Goal: Task Accomplishment & Management: Use online tool/utility

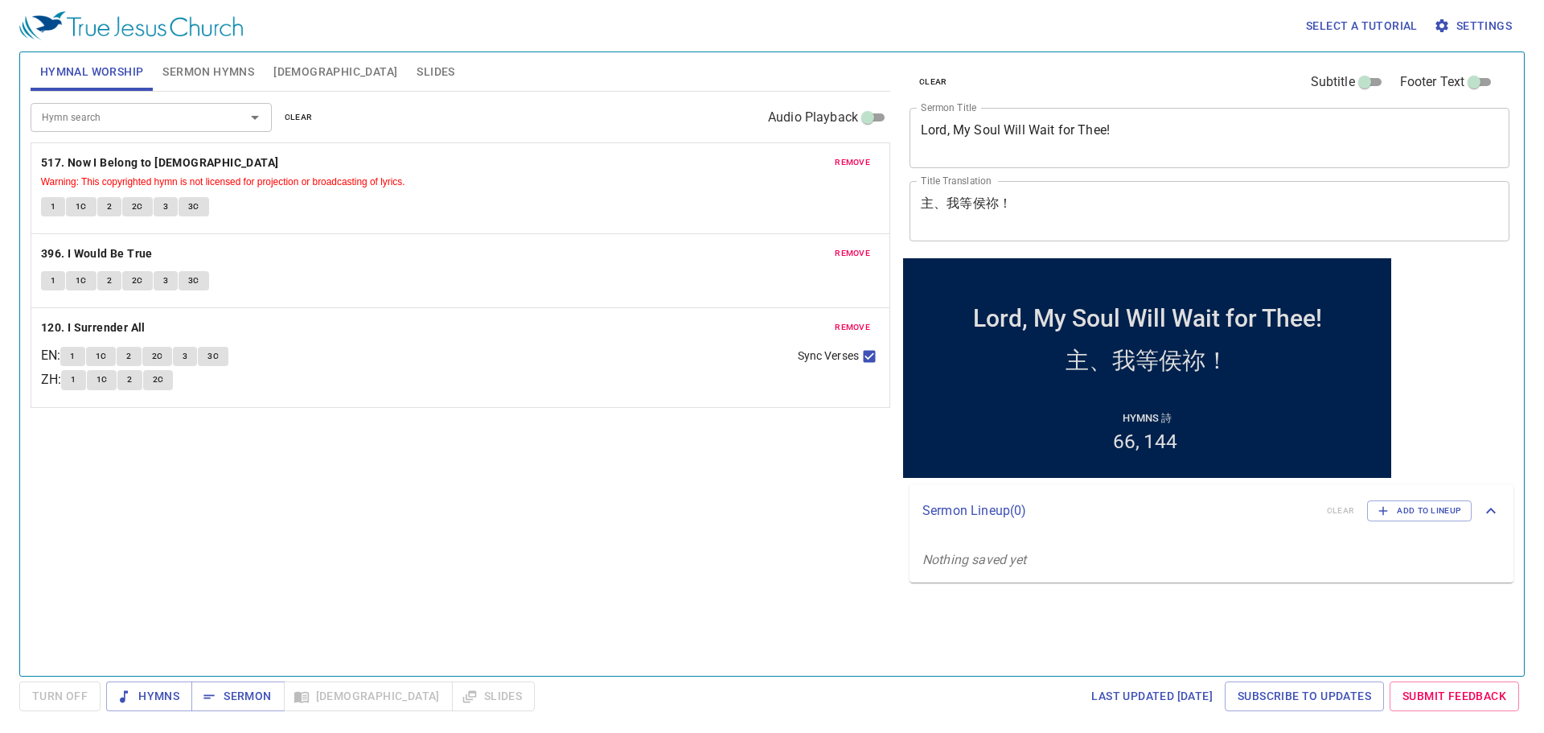
click at [853, 151] on div "remove 517. Now I Belong to Jesus Warning: This copyrighted hymn is not license…" at bounding box center [460, 188] width 858 height 90
click at [856, 162] on span "remove" at bounding box center [852, 162] width 35 height 14
click at [856, 246] on span "remove" at bounding box center [852, 253] width 35 height 14
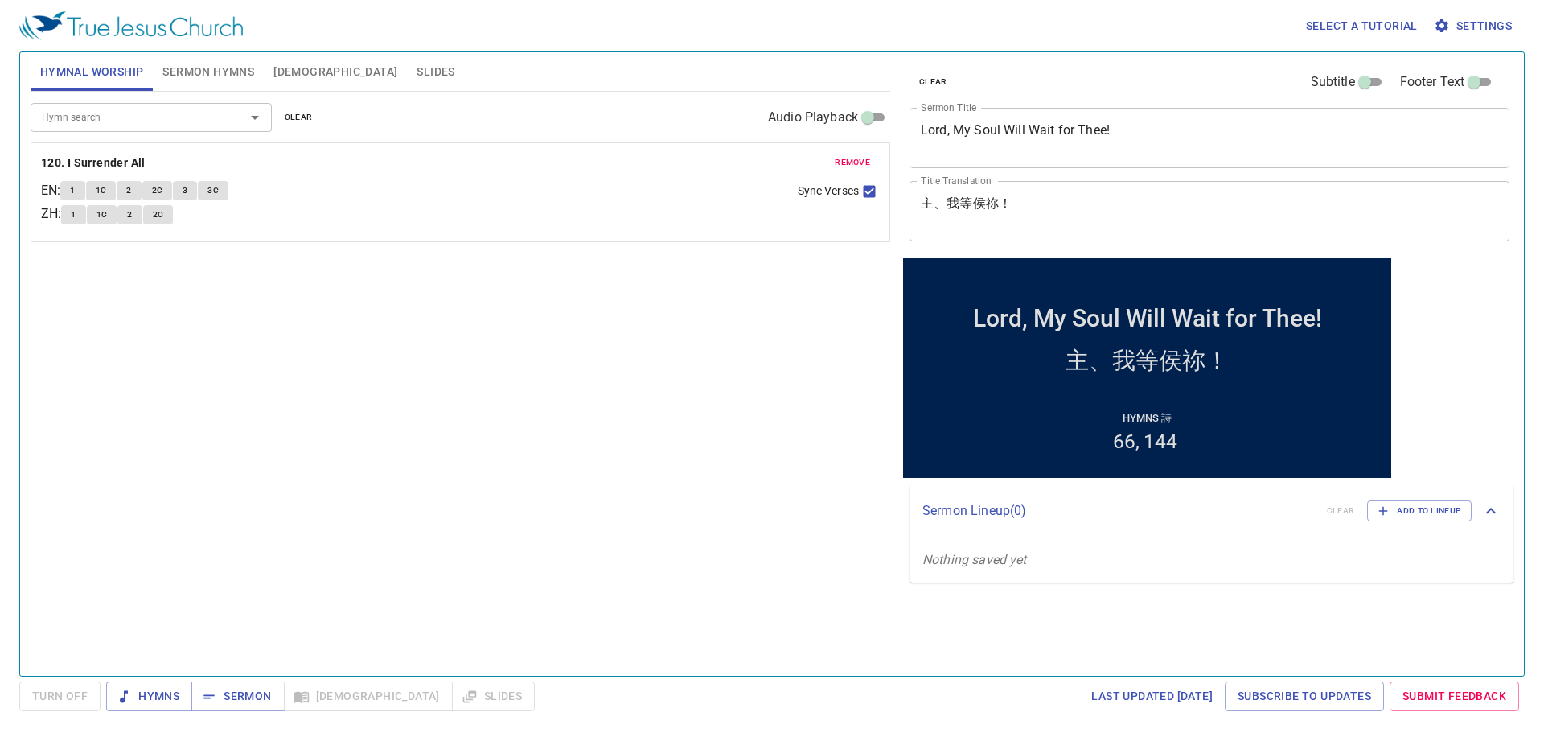
click at [856, 162] on span "remove" at bounding box center [852, 162] width 35 height 14
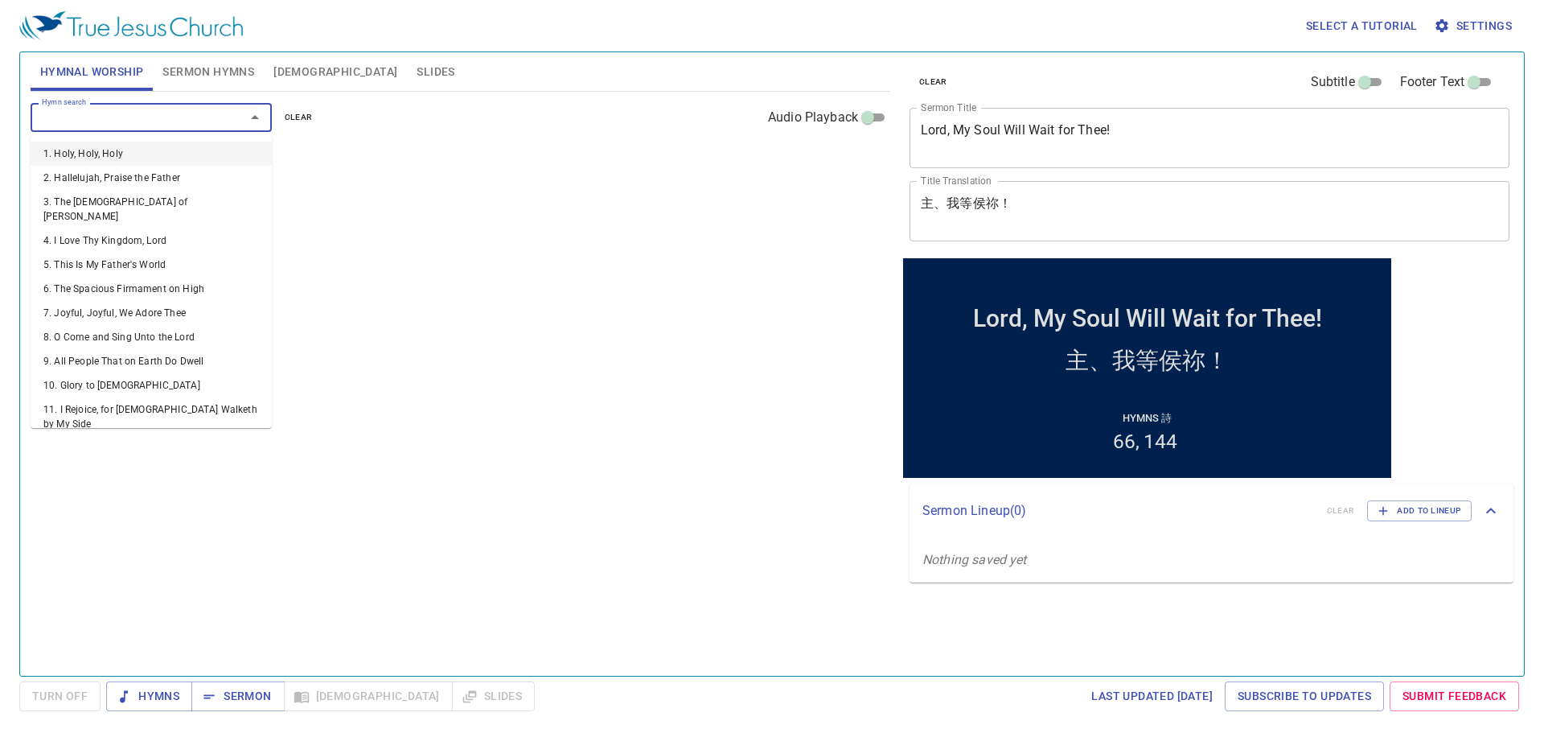
click at [129, 118] on input "Hymn search" at bounding box center [127, 117] width 184 height 18
type input "338"
type input "332"
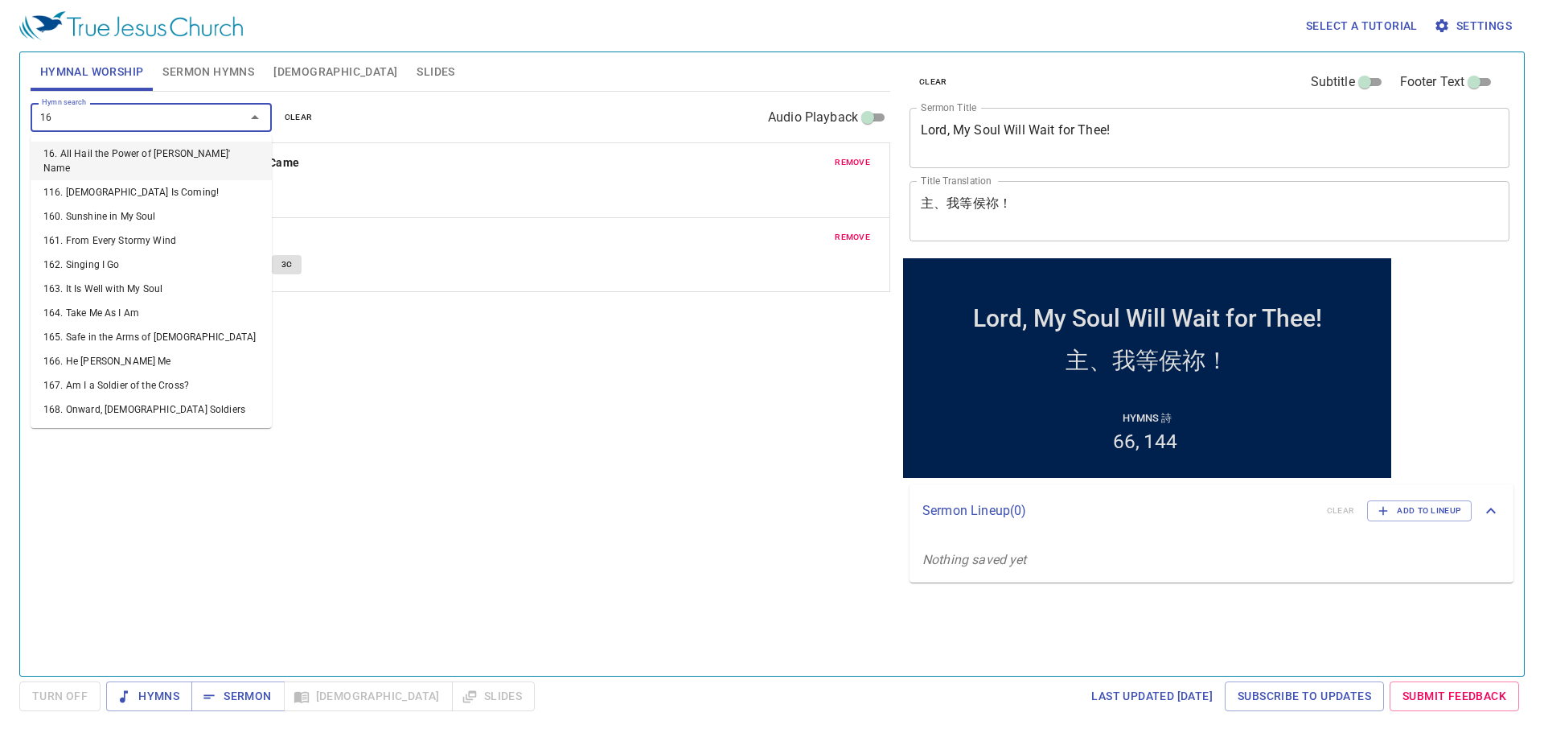
type input "160"
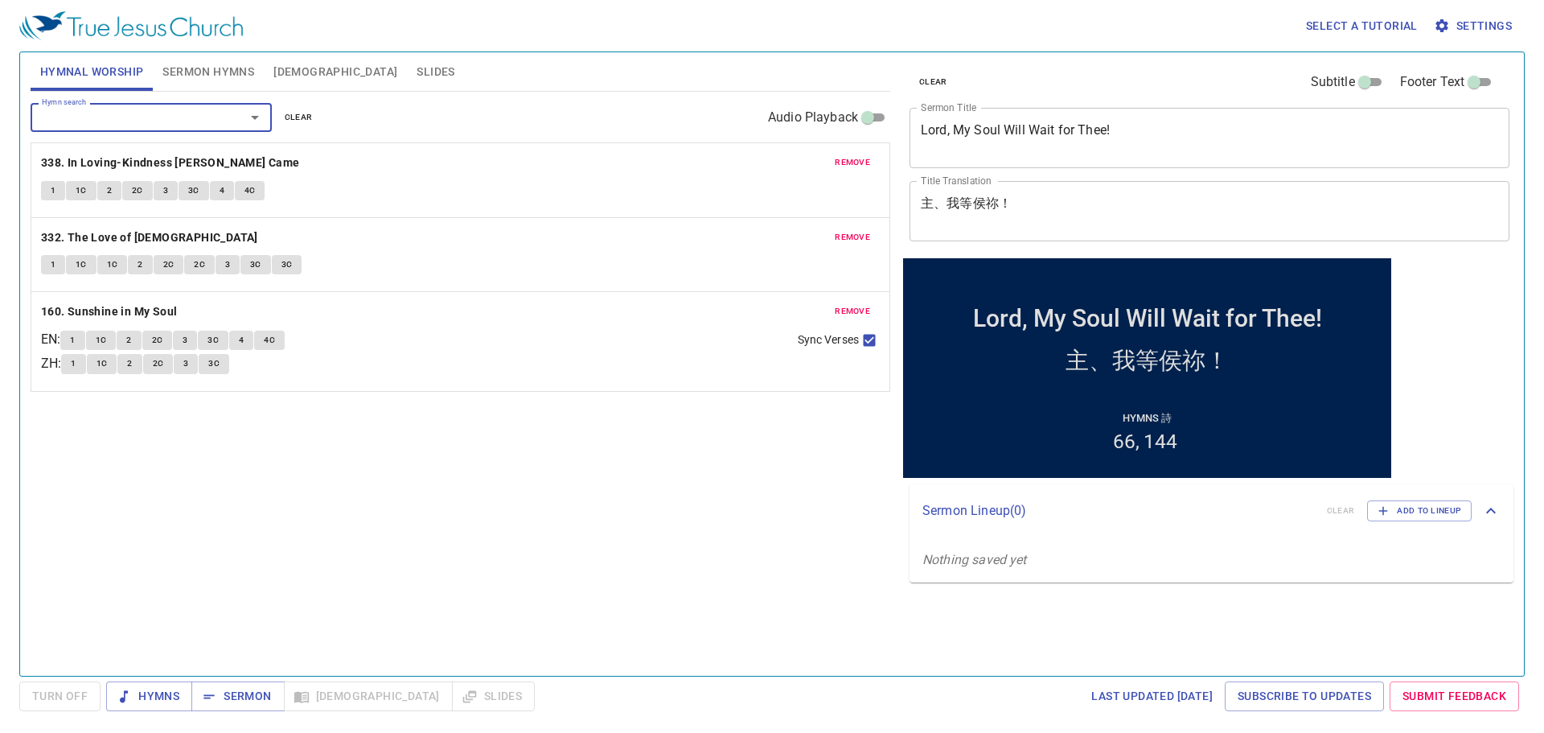
click at [225, 46] on div "Select a tutorial Settings" at bounding box center [768, 25] width 1499 height 51
click at [220, 55] on button "Sermon Hymns" at bounding box center [208, 71] width 111 height 39
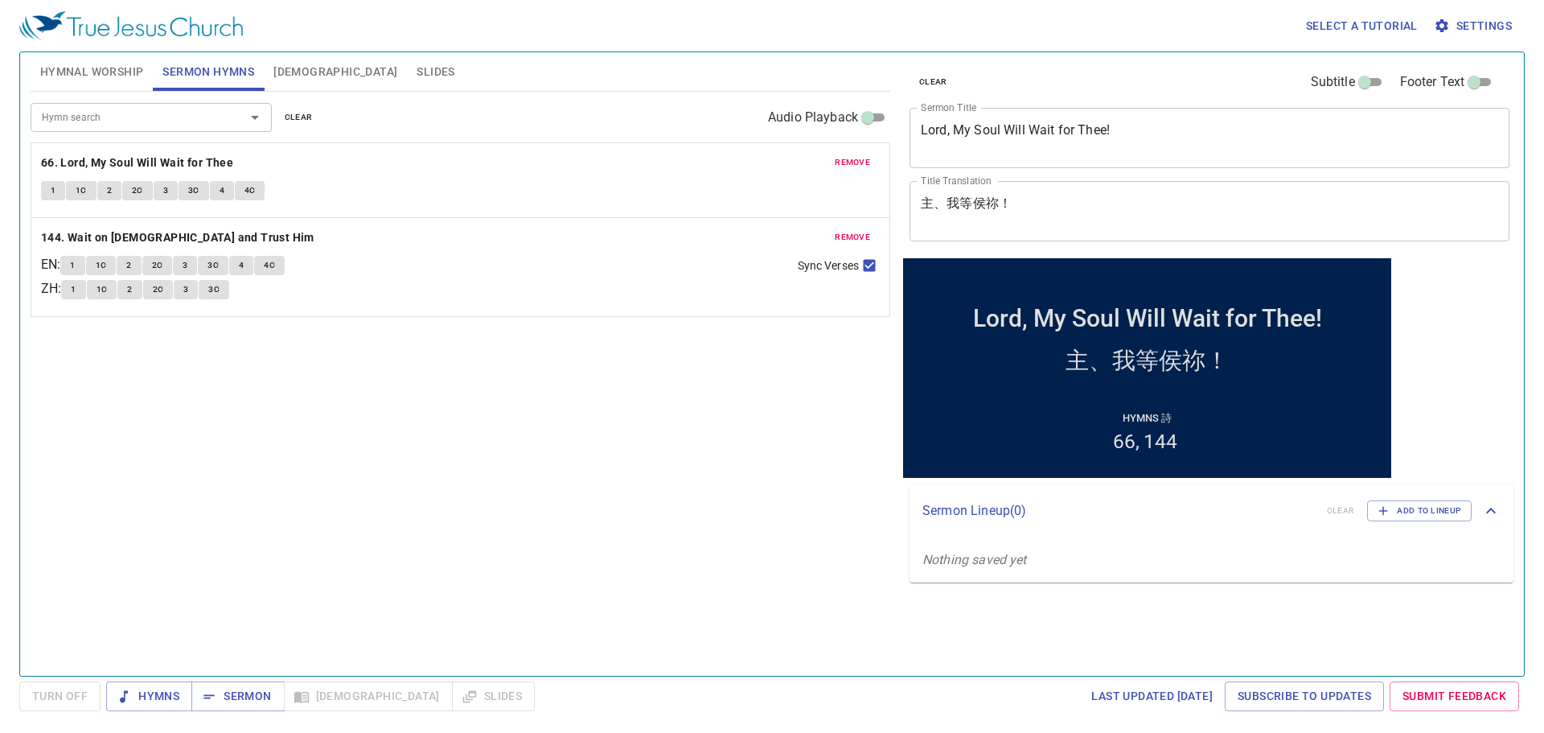
click at [862, 154] on button "remove" at bounding box center [852, 162] width 55 height 19
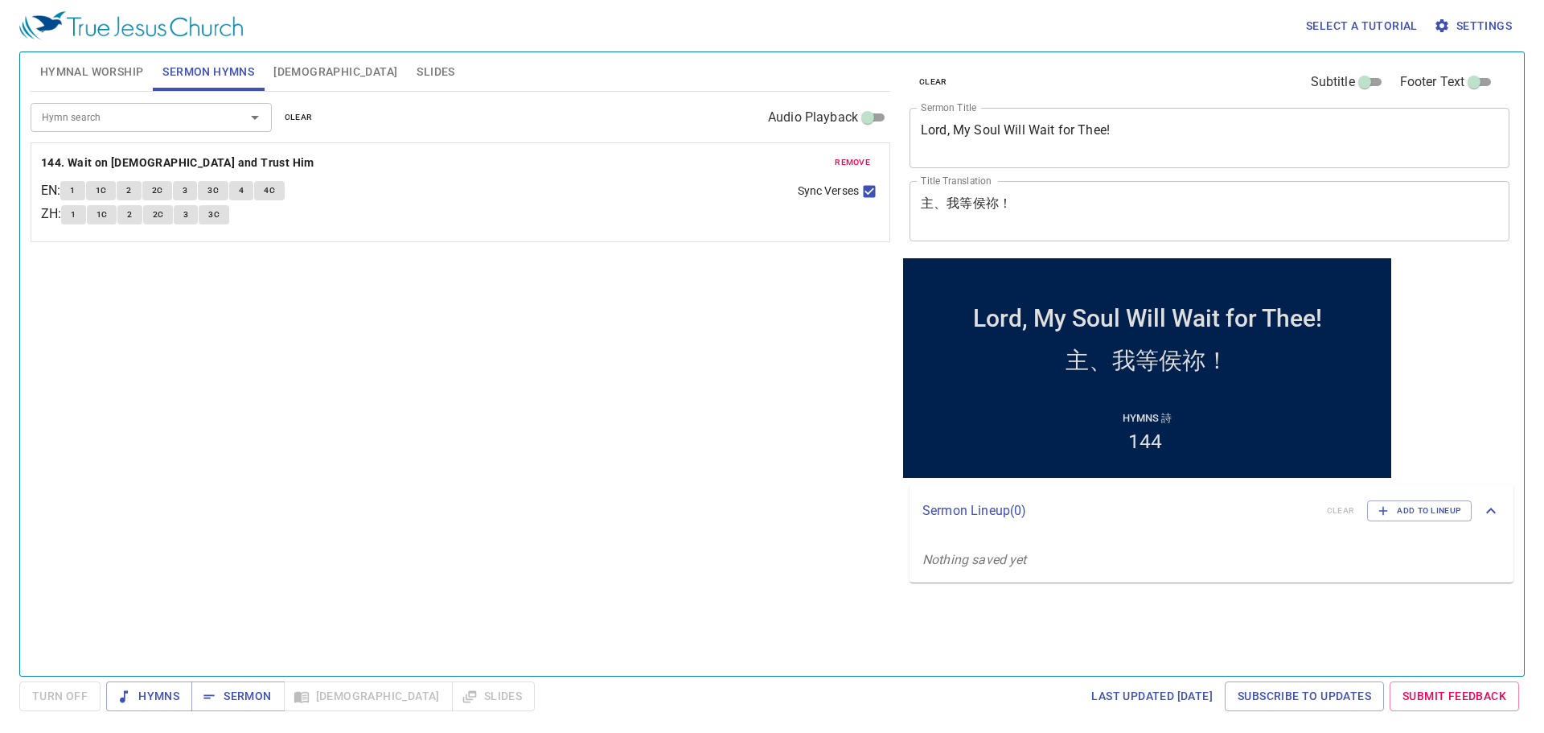
click at [862, 154] on button "remove" at bounding box center [852, 162] width 55 height 19
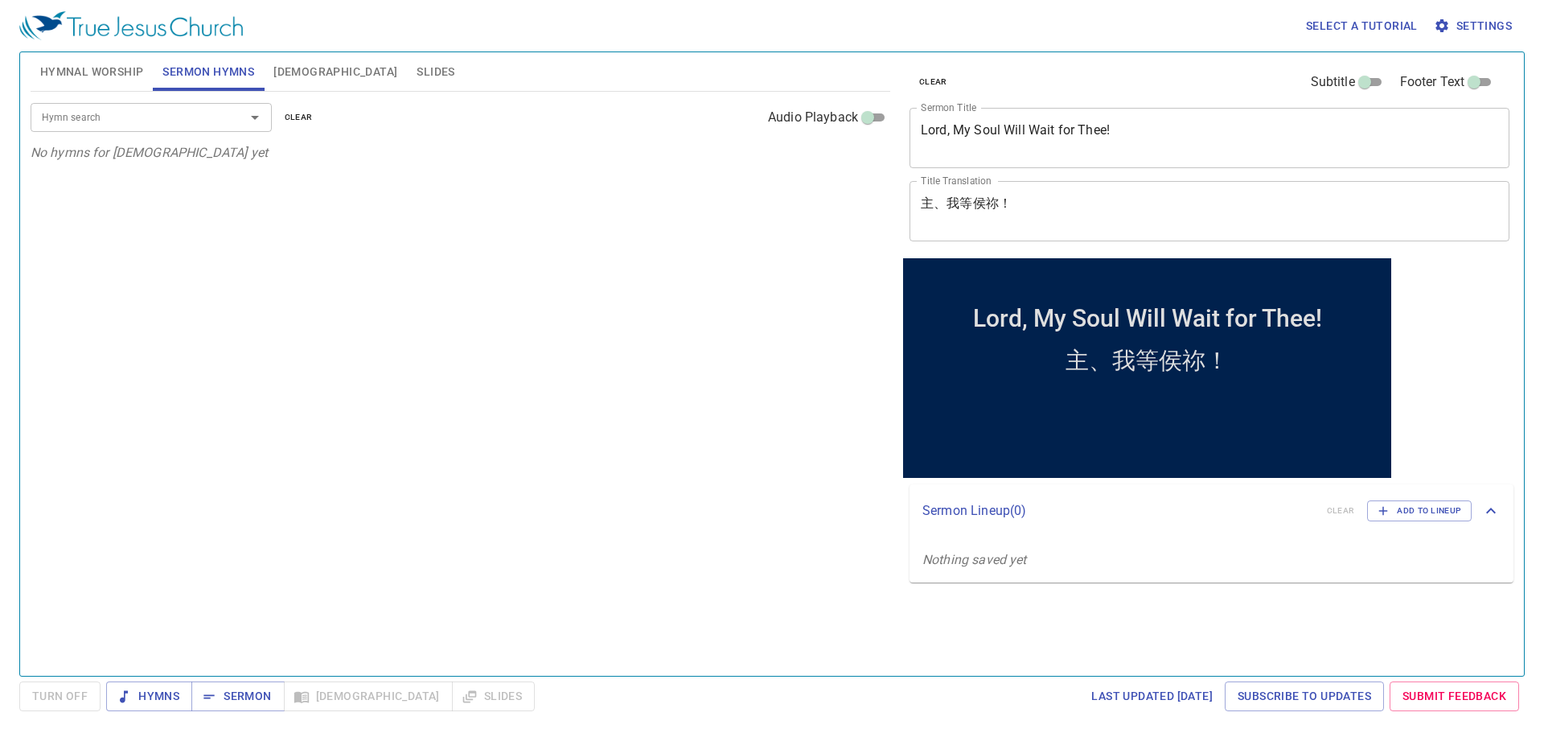
click at [146, 113] on input "Hymn search" at bounding box center [127, 117] width 184 height 18
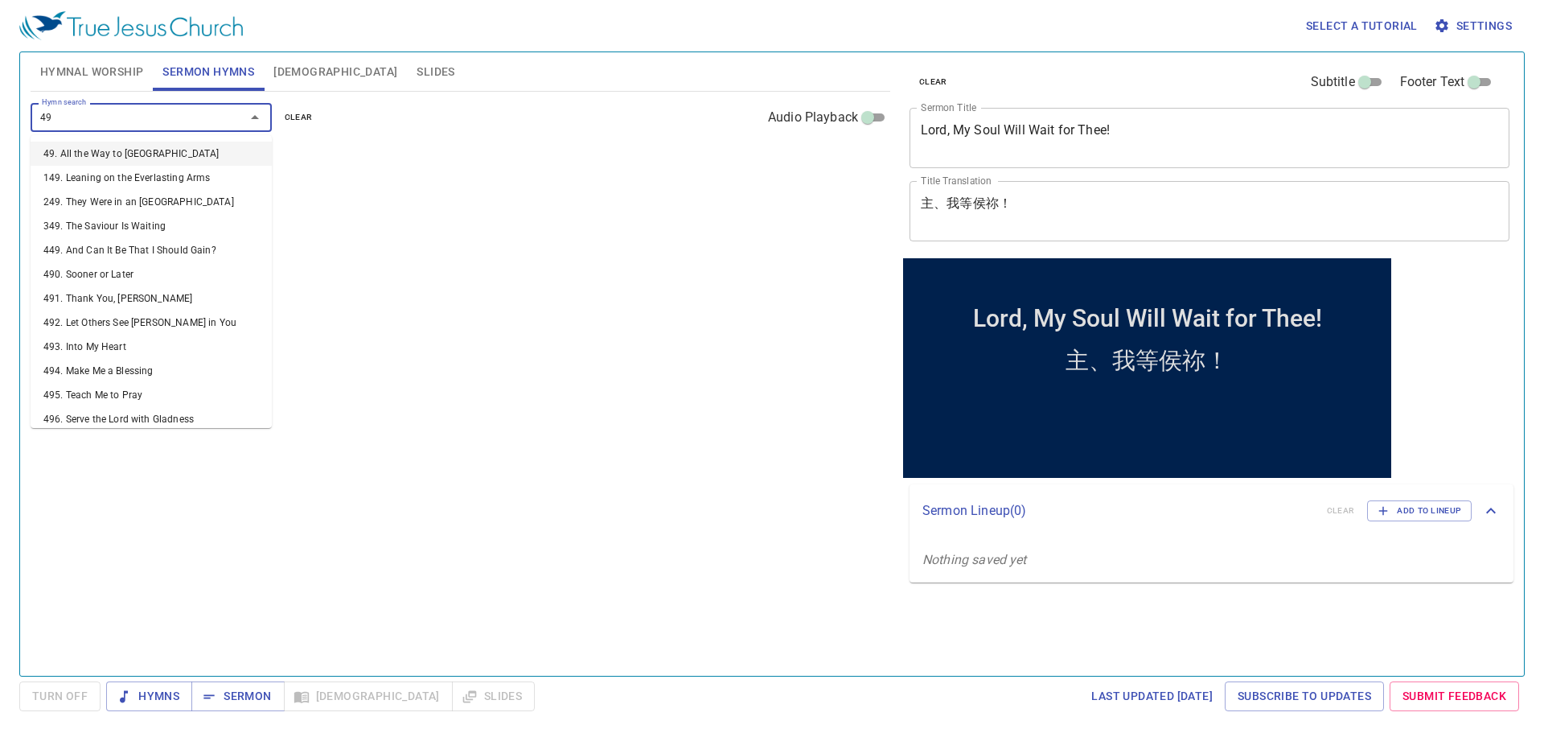
type input "497"
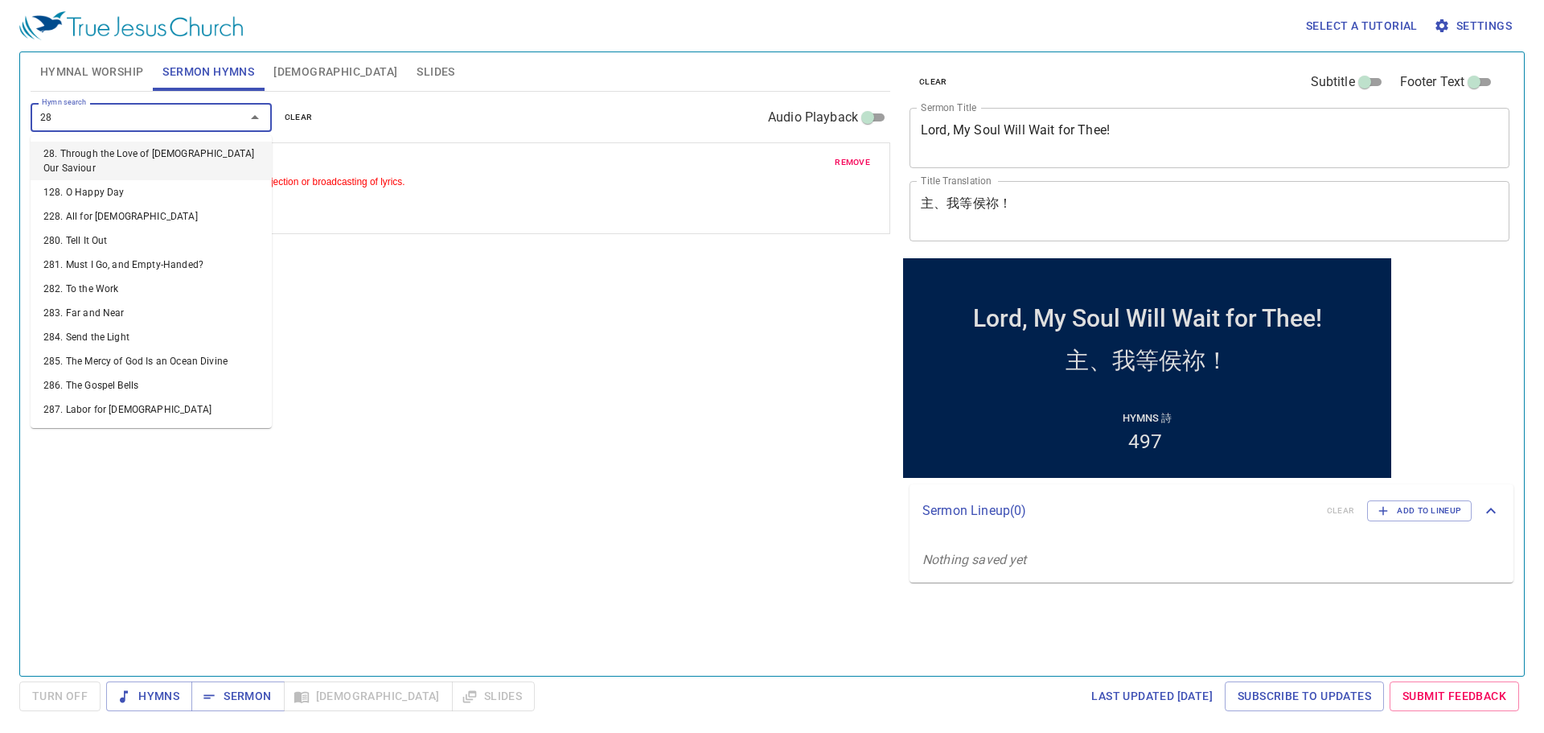
type input "287"
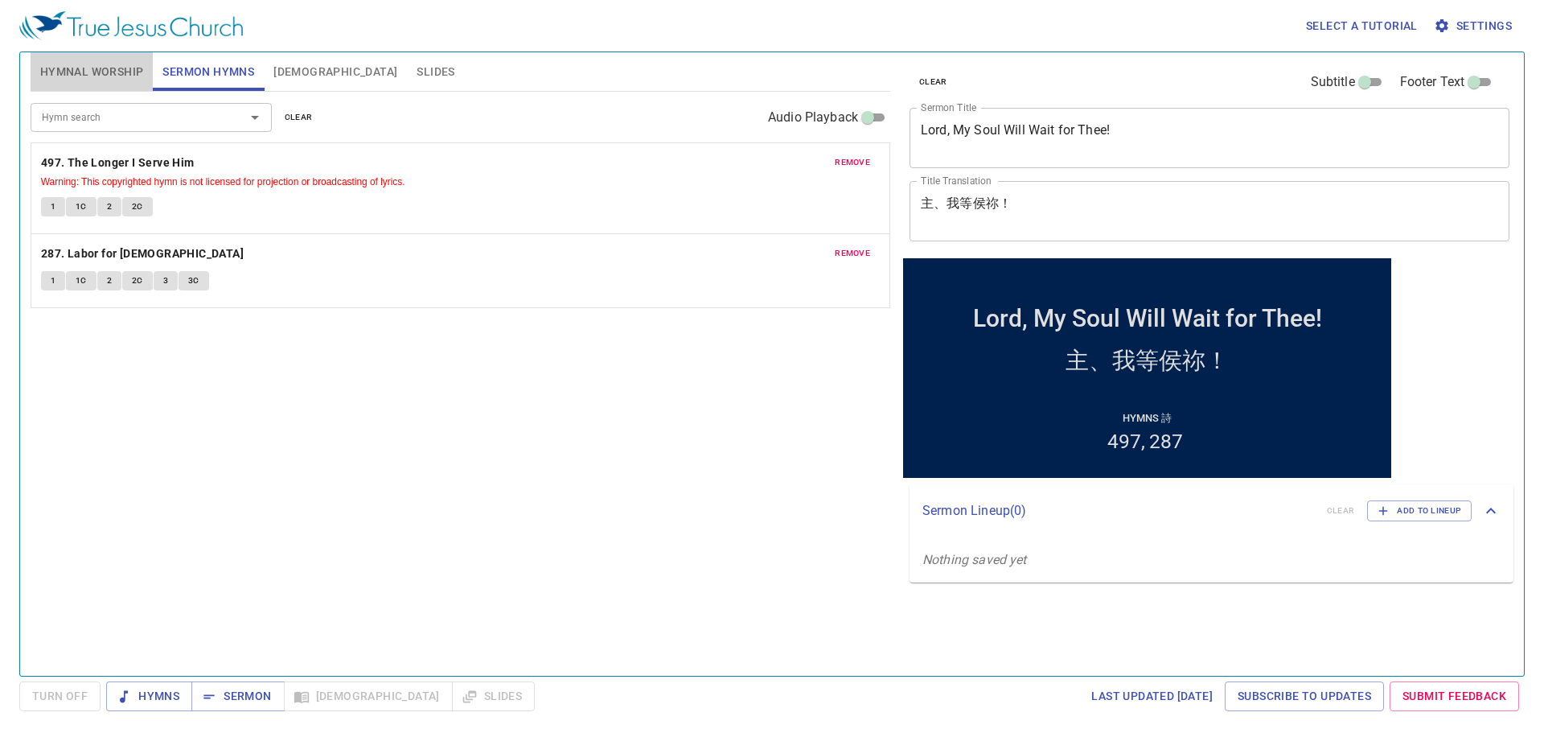
click at [92, 57] on button "Hymnal Worship" at bounding box center [92, 71] width 123 height 39
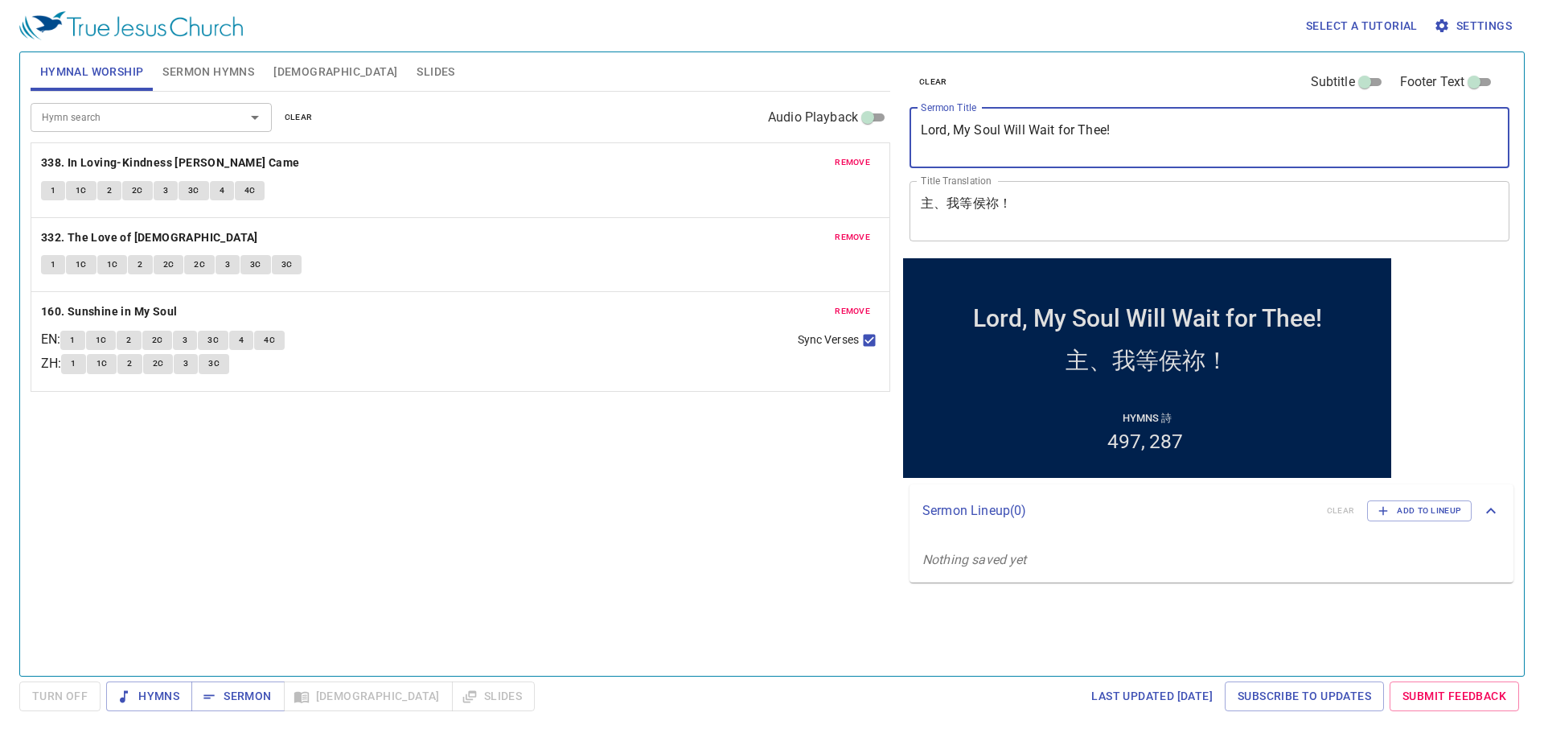
drag, startPoint x: 1120, startPoint y: 135, endPoint x: 811, endPoint y: 124, distance: 309.8
click at [811, 124] on div "Hymnal Worship Sermon Hymns Bible Slides Hymn search Hymn search clear Audio Pl…" at bounding box center [772, 357] width 1496 height 623
paste textarea "Heard and Then Entrust"
type textarea "Heard and Then Entrust"
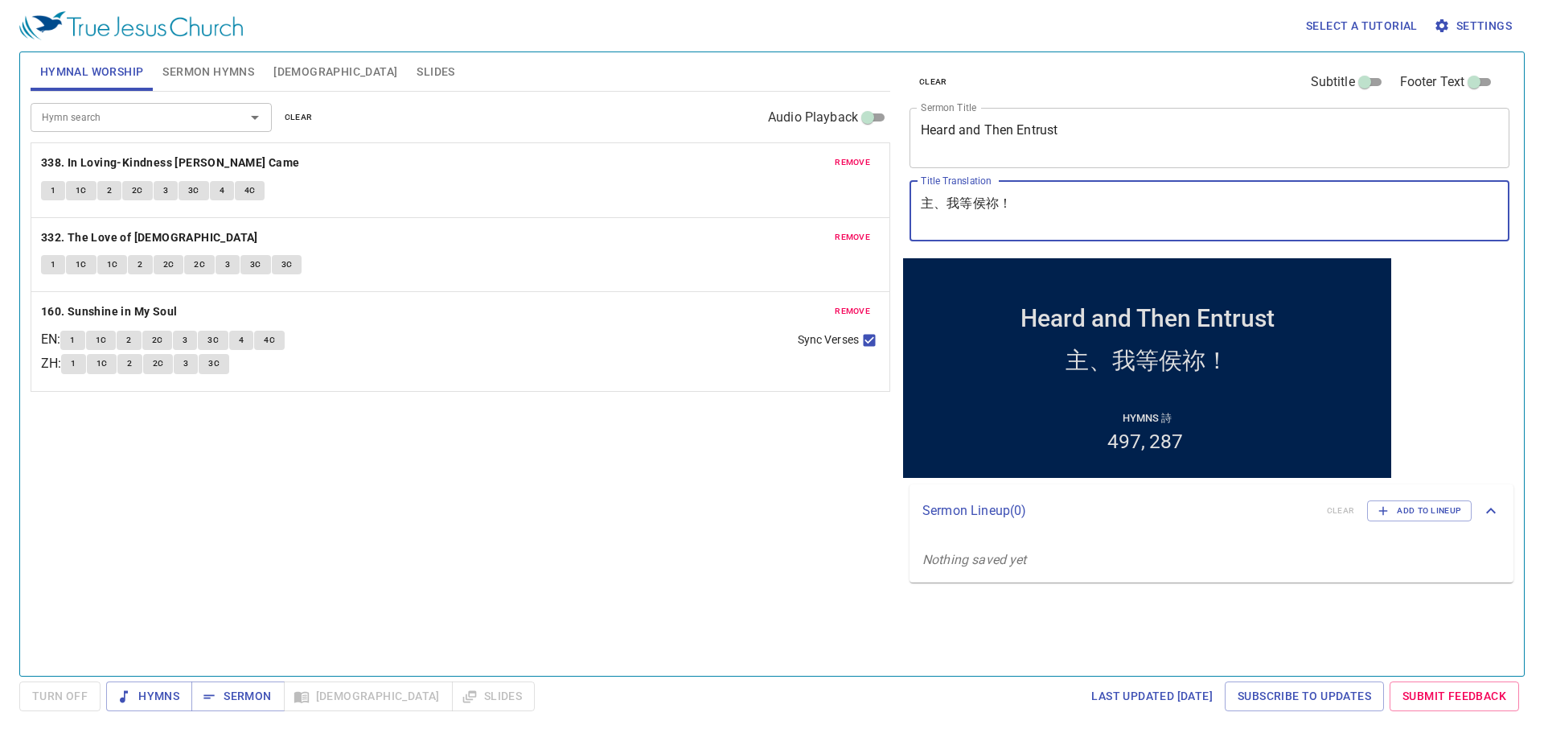
drag, startPoint x: 1062, startPoint y: 216, endPoint x: 872, endPoint y: 219, distance: 189.8
click at [882, 221] on div "Hymnal Worship Sermon Hymns Bible Slides Hymn search Hymn search clear Audio Pl…" at bounding box center [772, 357] width 1496 height 623
paste textarea "聽見也要交託"
type textarea "聽見也要交託"
click at [1377, 85] on input "Subtitle" at bounding box center [1365, 85] width 58 height 19
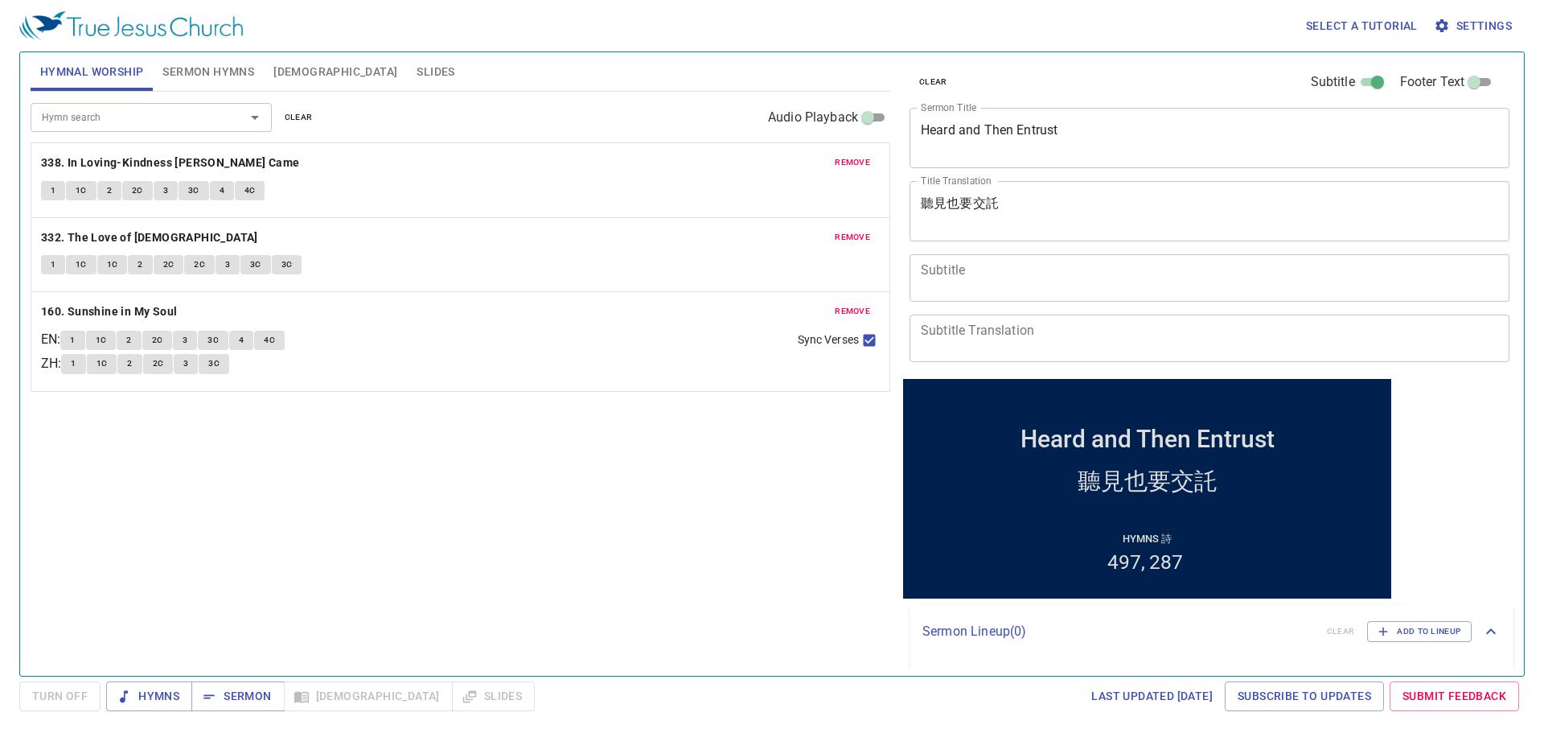
click at [1377, 85] on div "clear Subtitle Footer Text" at bounding box center [1203, 82] width 600 height 39
click at [1361, 85] on input "Subtitle" at bounding box center [1378, 85] width 58 height 19
checkbox input "false"
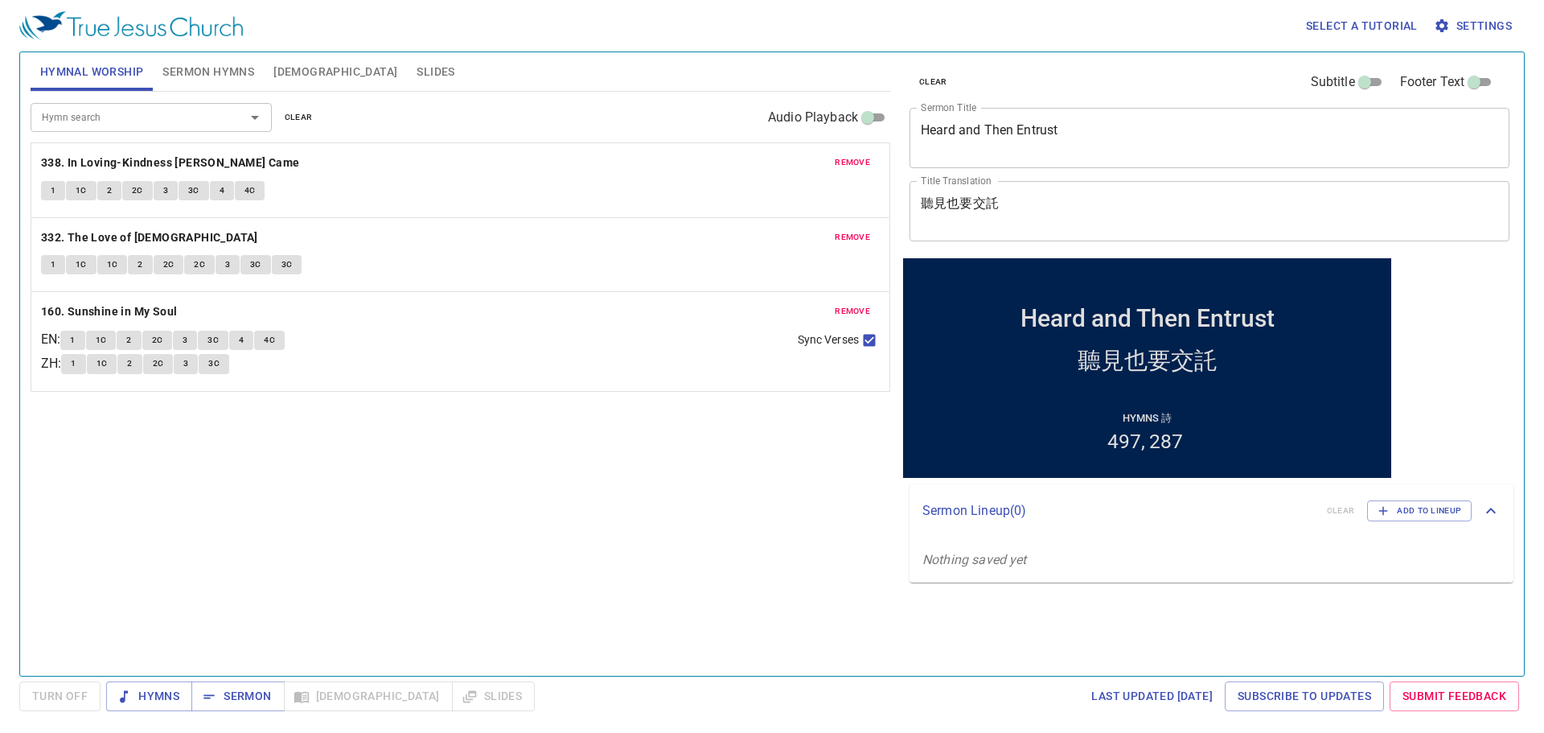
click at [1468, 80] on input "Footer Text" at bounding box center [1474, 85] width 58 height 19
checkbox input "true"
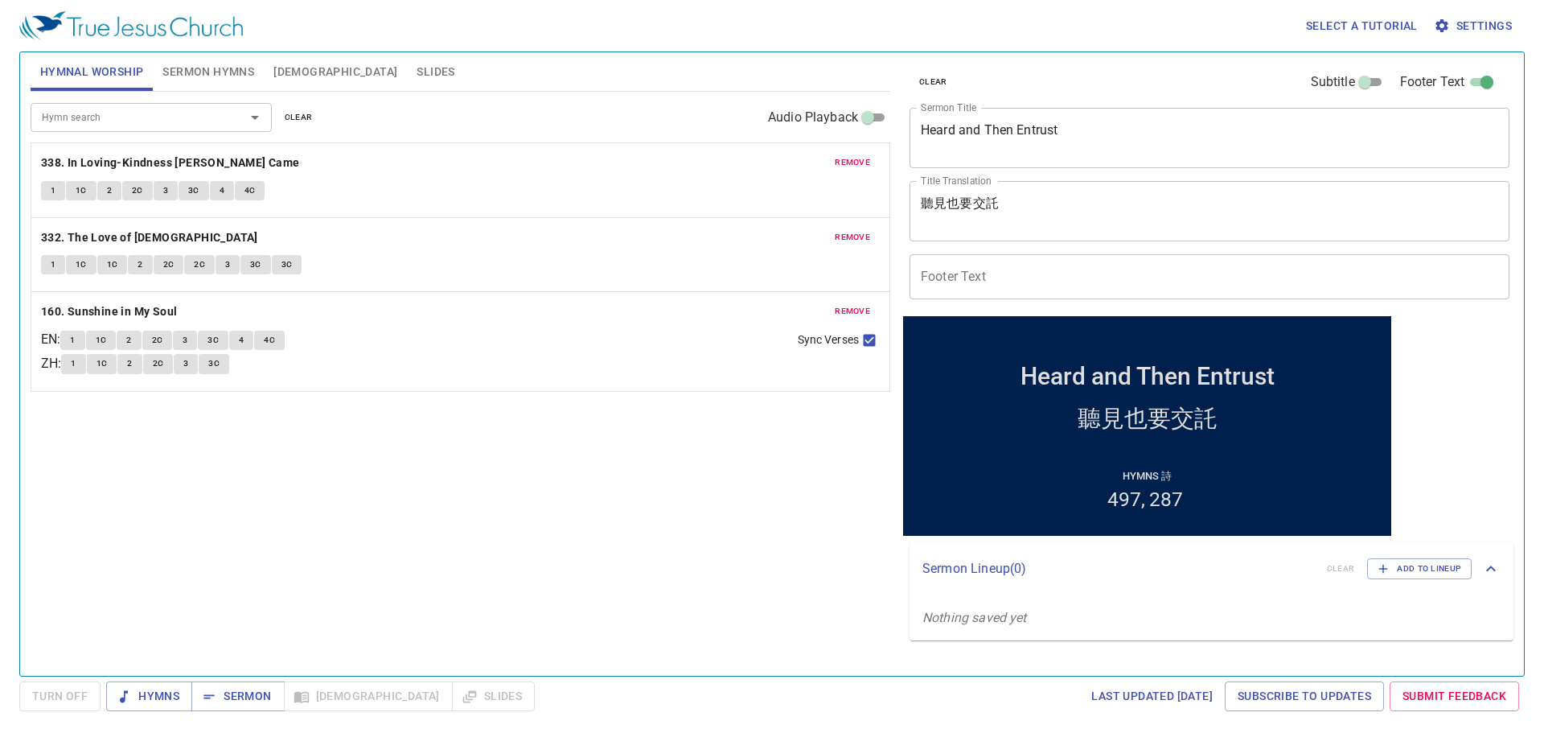
click at [961, 273] on input "Footer Text" at bounding box center [1209, 276] width 600 height 45
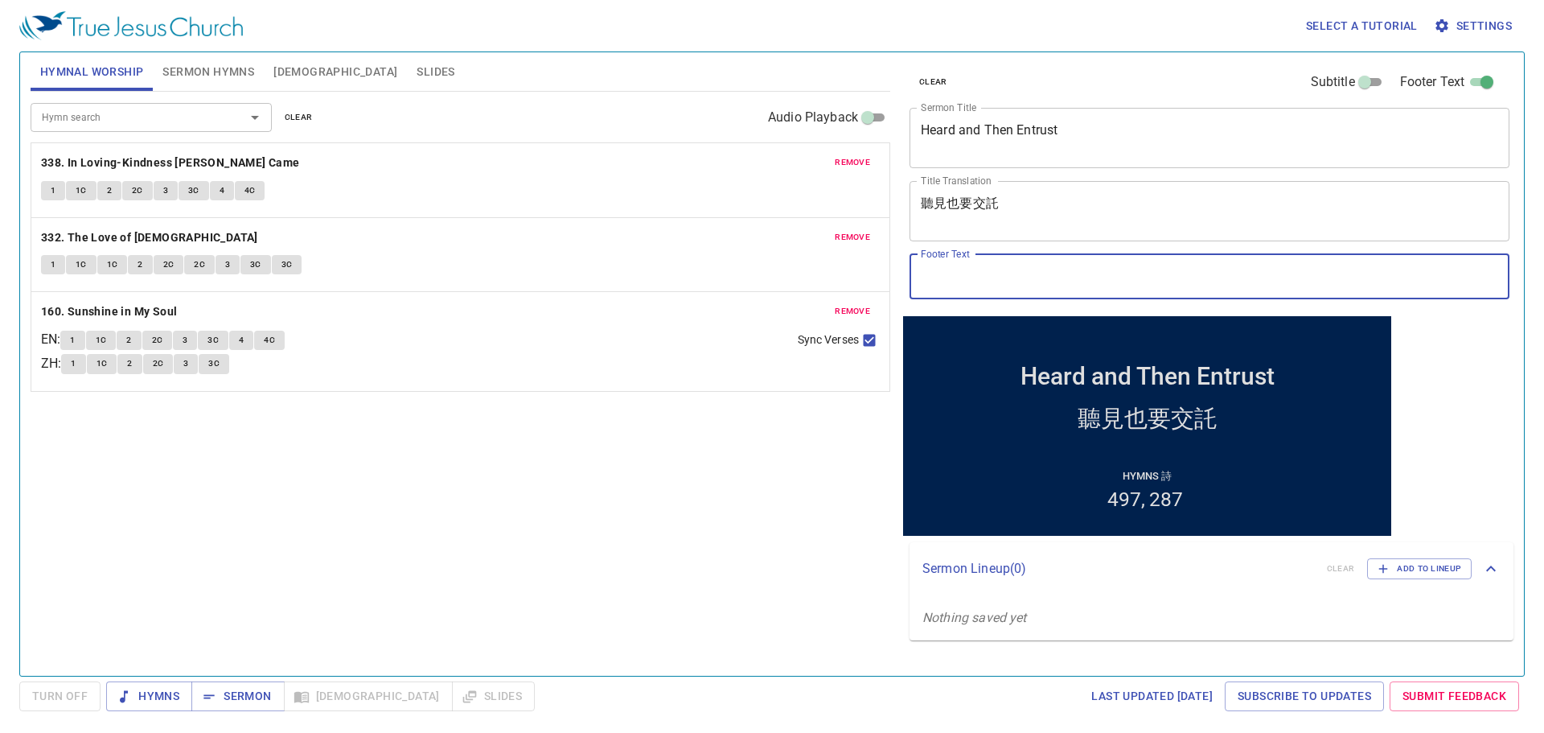
type input "Dn. Horn Hsieh"
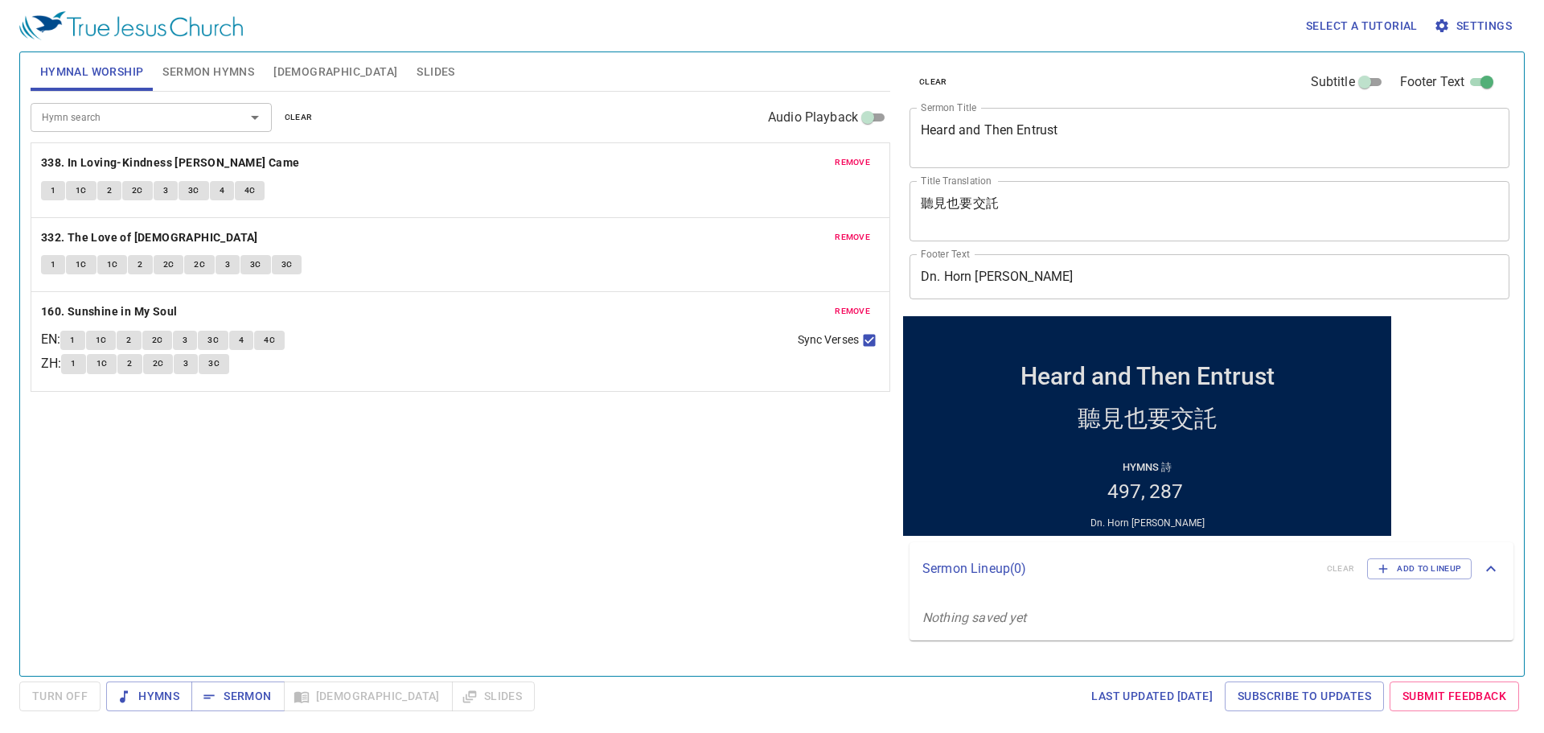
click at [752, 577] on div "Hymn search Hymn search clear Audio Playback remove 338. In Loving-Kindness Jes…" at bounding box center [461, 377] width 860 height 570
click at [135, 691] on span "Hymns" at bounding box center [149, 696] width 60 height 20
click at [223, 530] on div "Hymn search Hymn search clear Audio Playback remove 338. In Loving-Kindness Jes…" at bounding box center [461, 377] width 860 height 570
click at [184, 558] on div "Hymn search Hymn search clear Audio Playback remove 338. In Loving-Kindness Jes…" at bounding box center [461, 377] width 860 height 570
click at [45, 199] on button "1" at bounding box center [53, 190] width 24 height 19
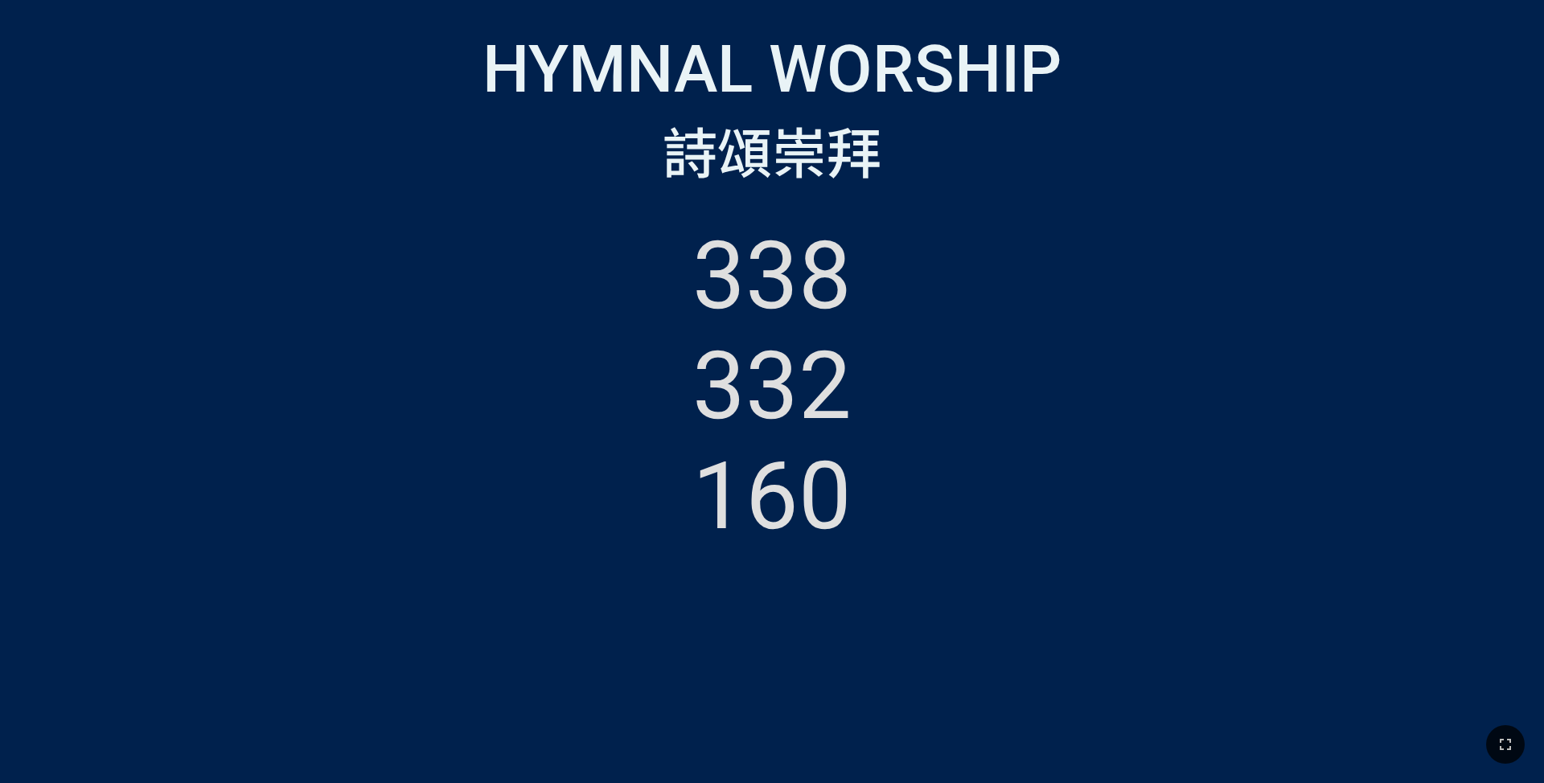
drag, startPoint x: 1489, startPoint y: 735, endPoint x: 1490, endPoint y: 782, distance: 46.6
click at [1490, 735] on button "button" at bounding box center [1505, 744] width 39 height 39
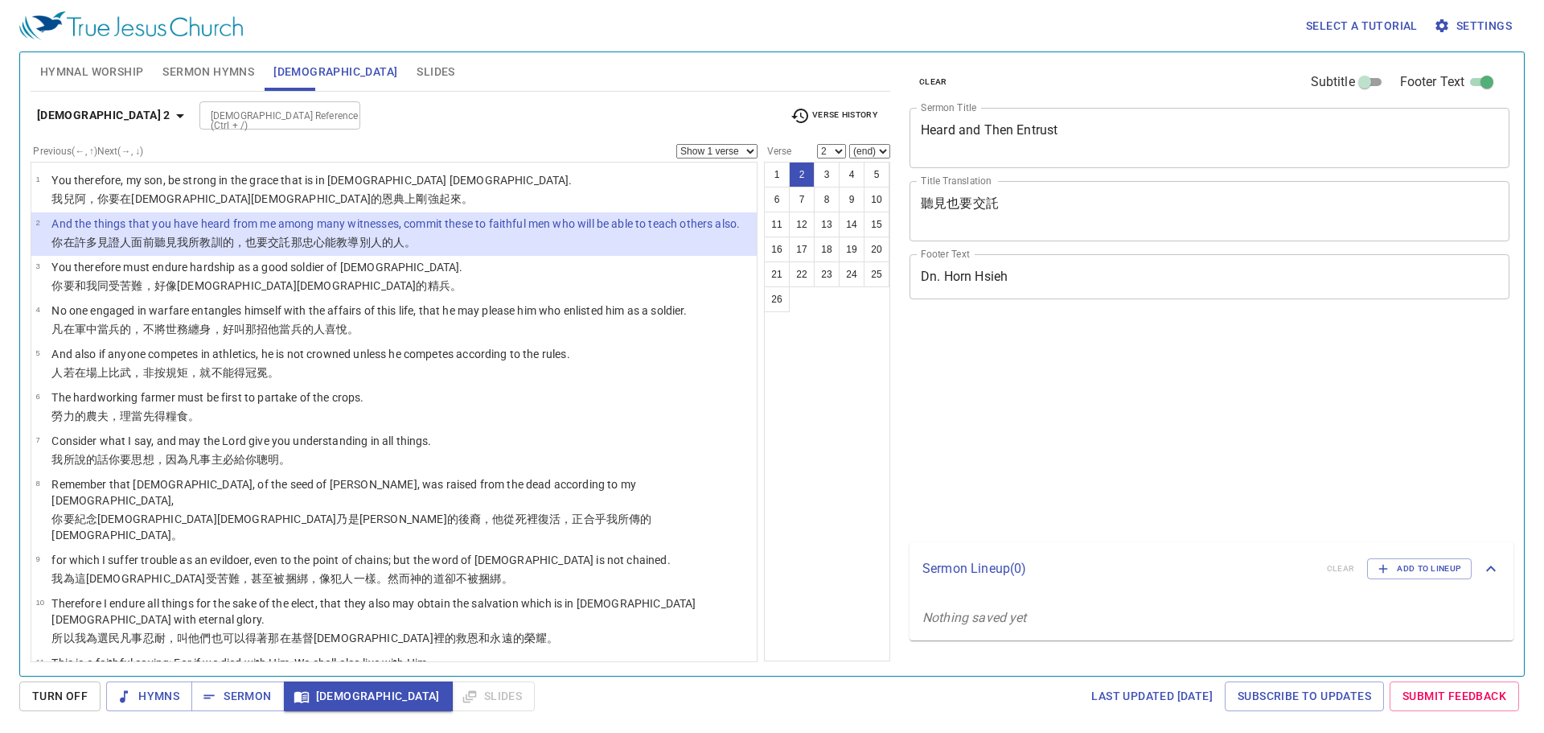
select select "2"
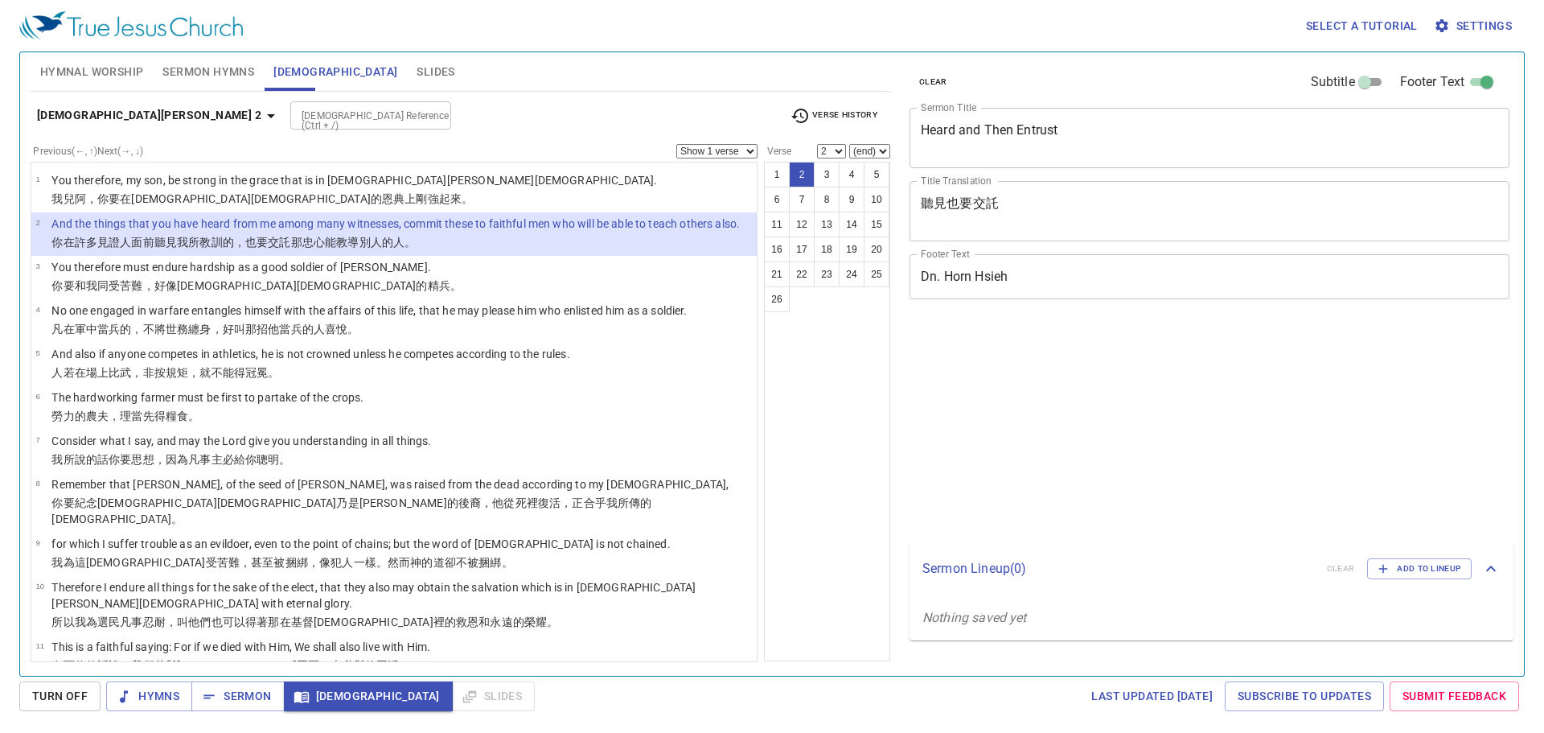
select select "2"
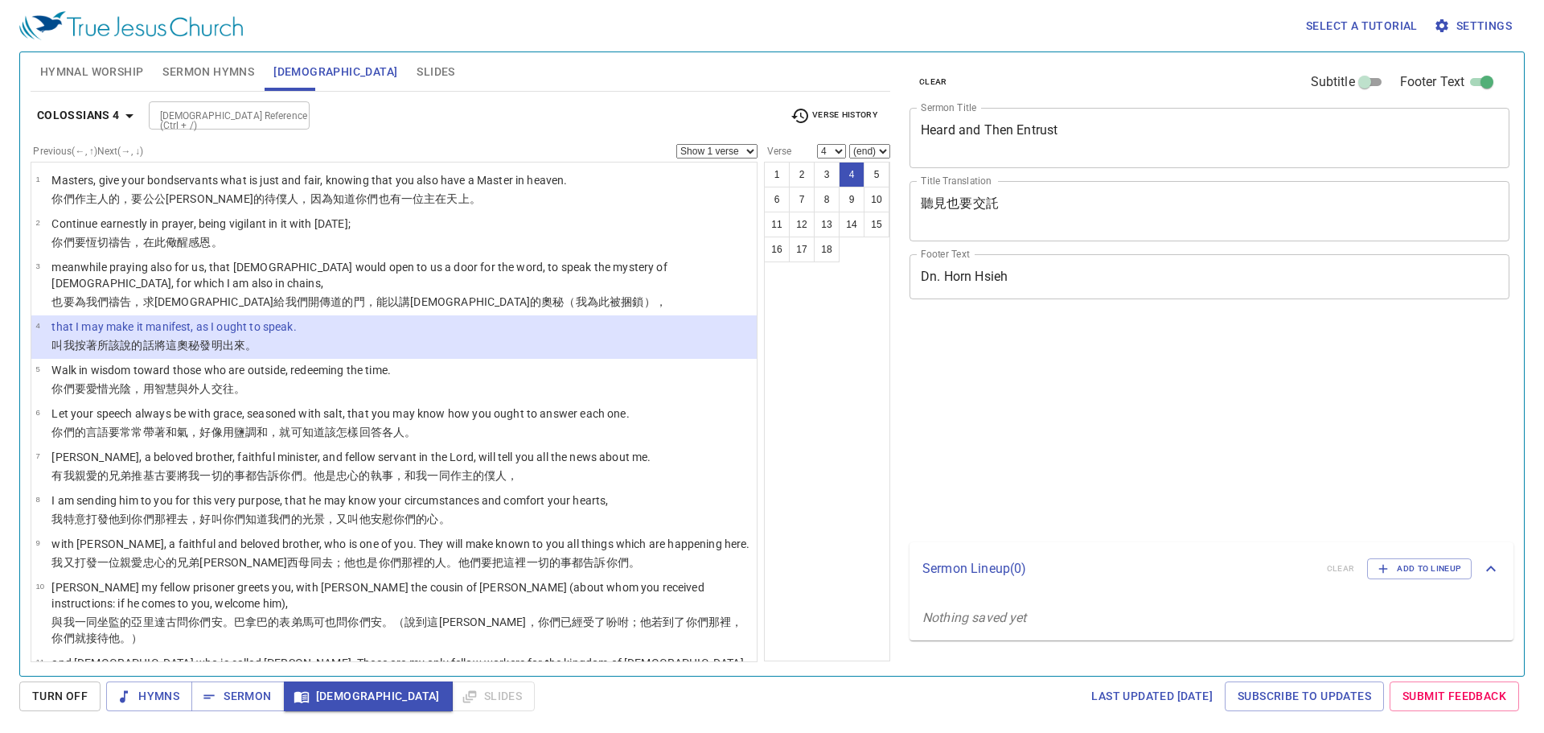
select select "4"
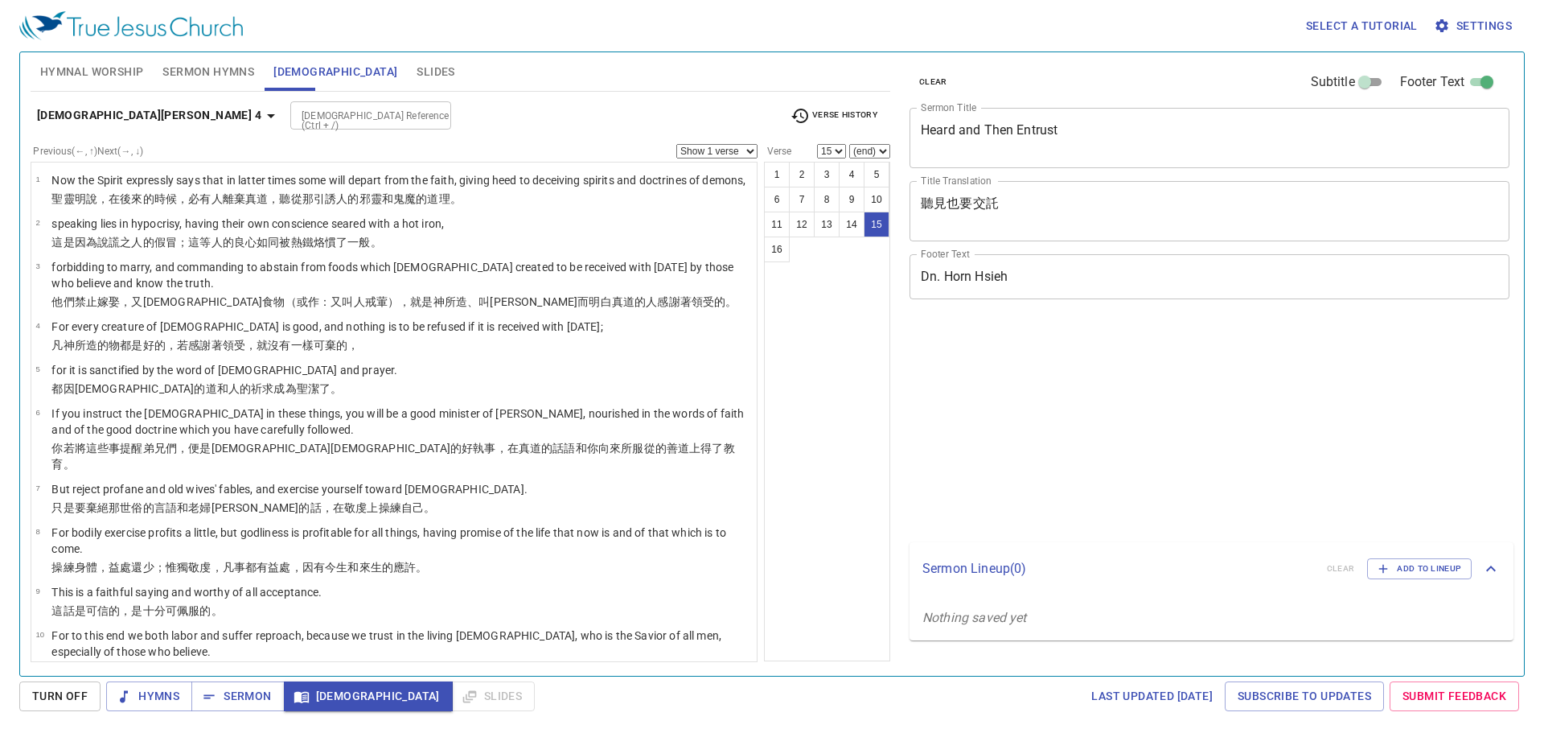
select select "15"
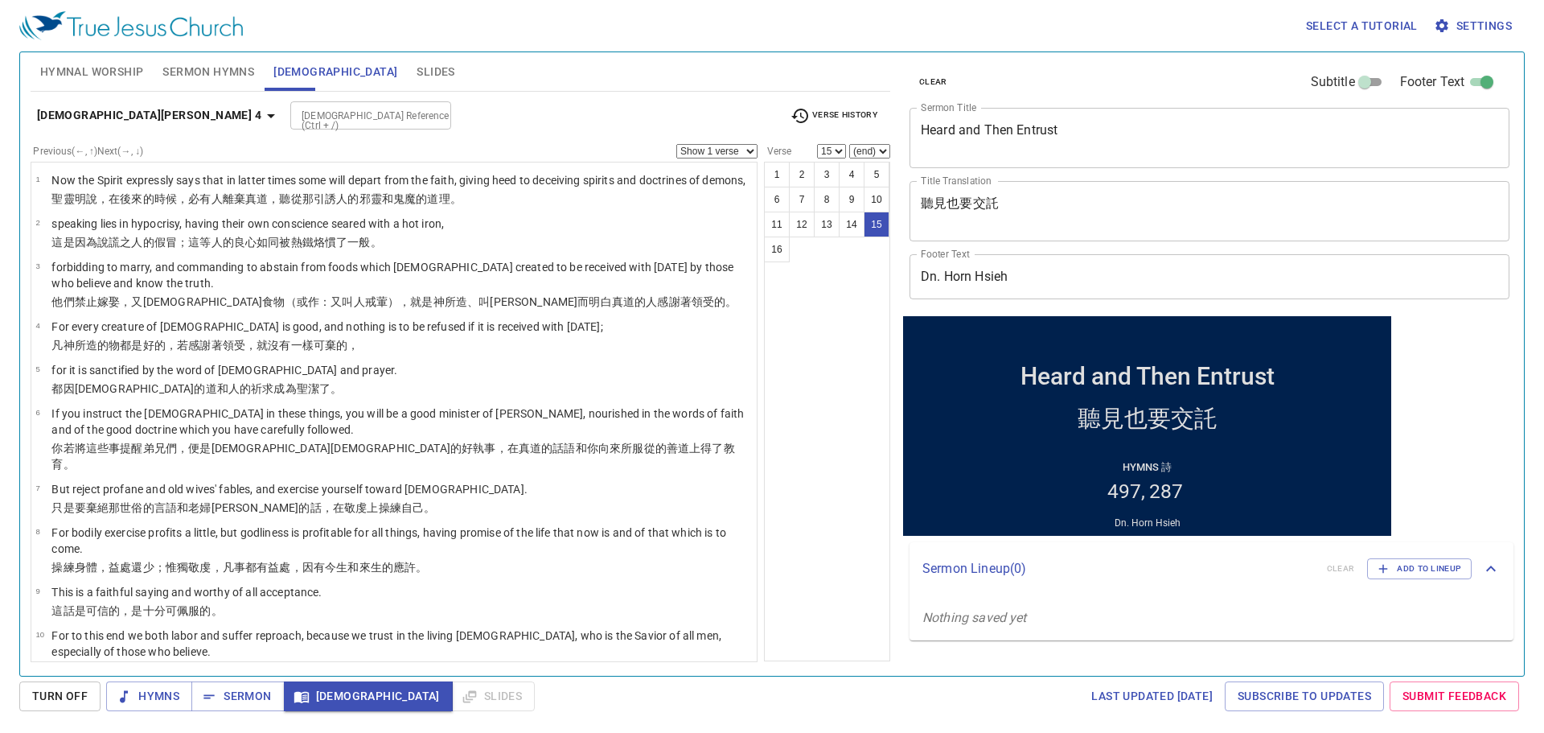
scroll to position [289, 0]
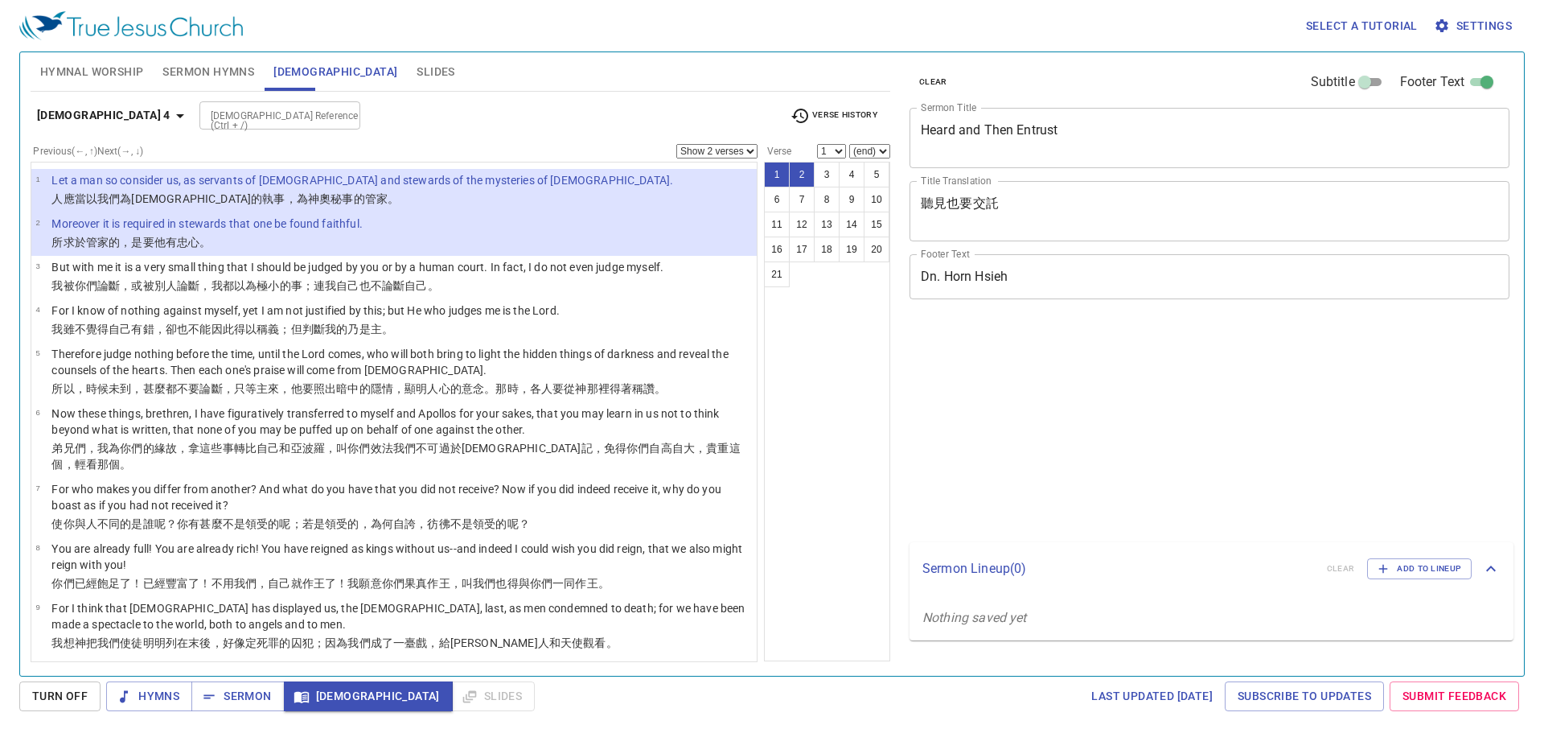
select select "2"
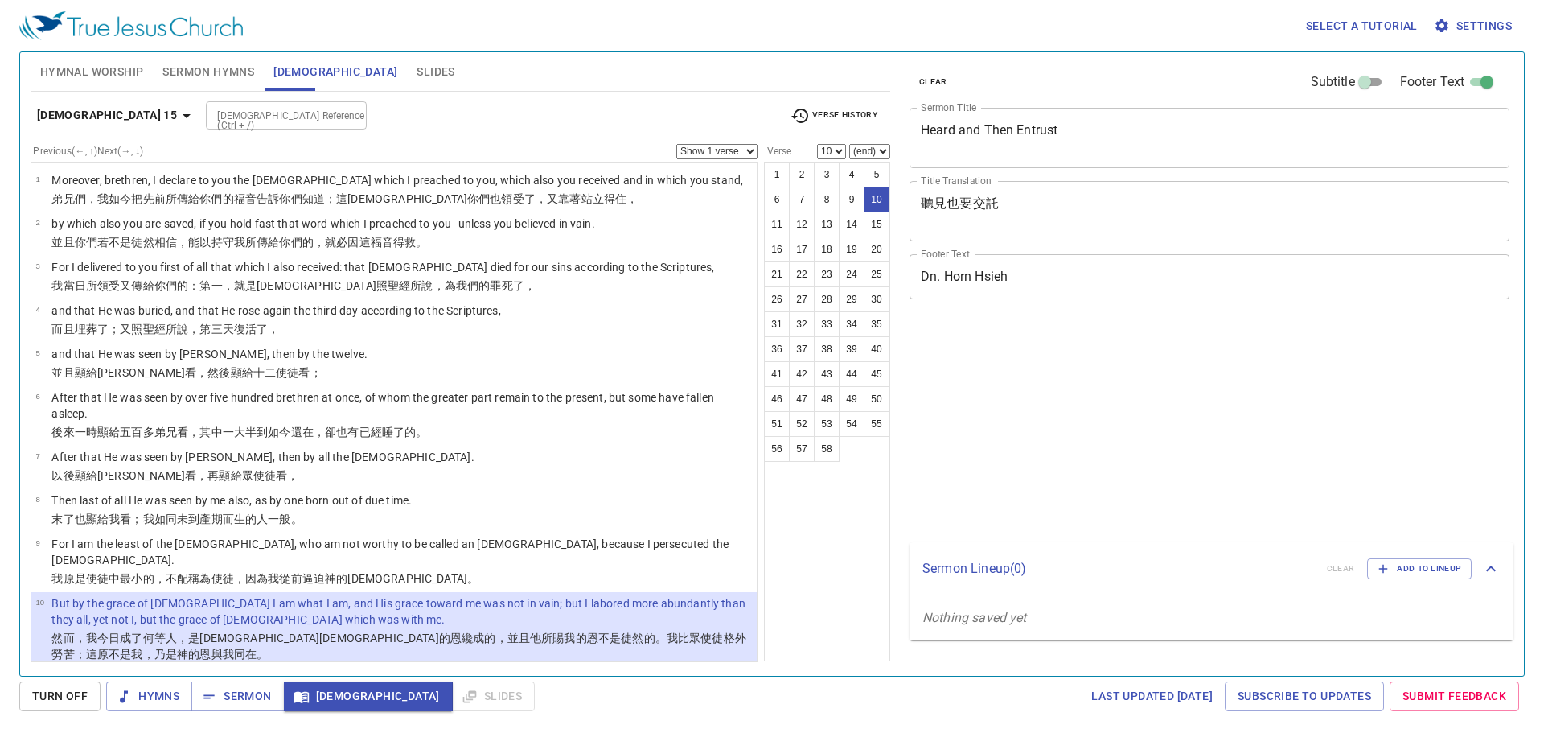
select select "10"
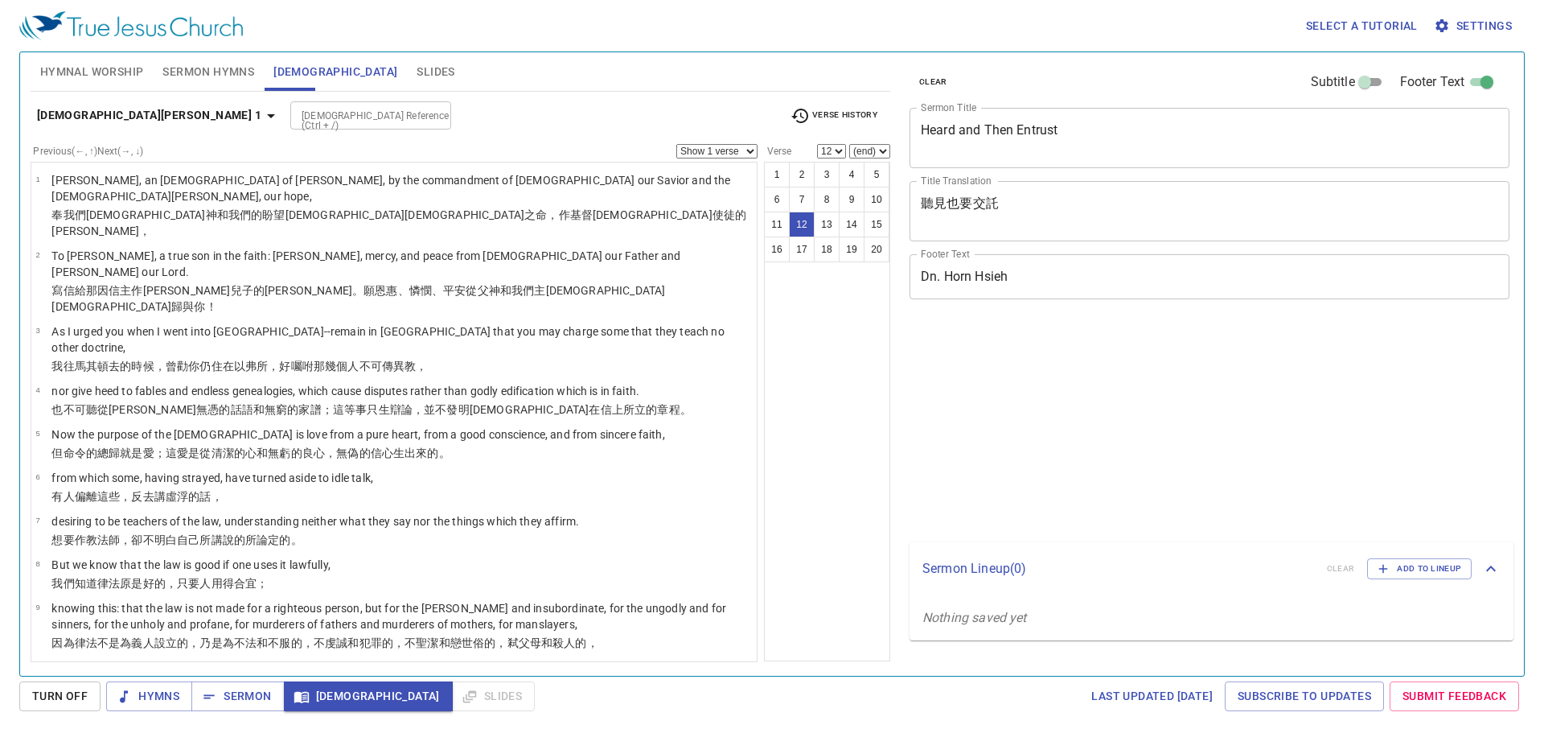
select select "12"
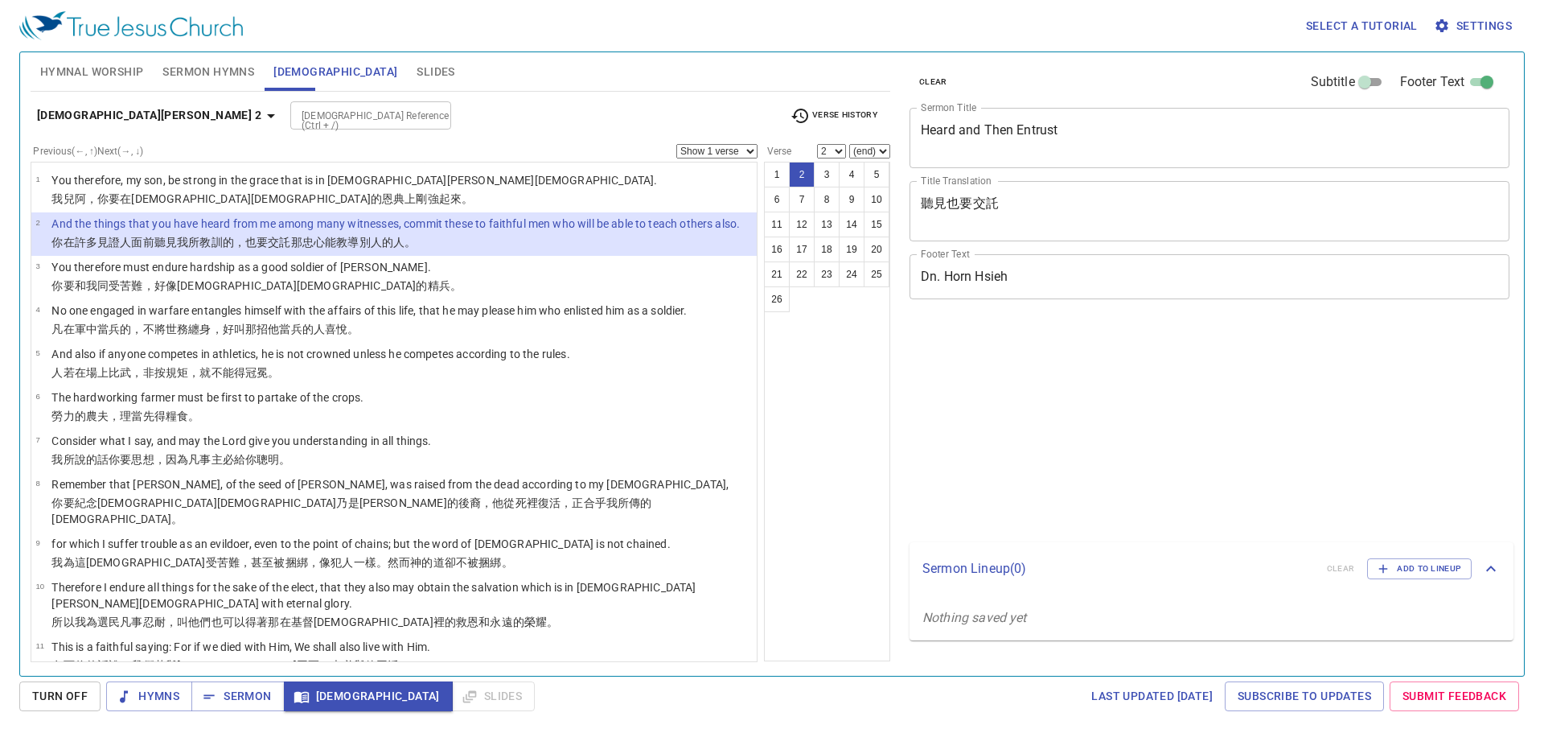
select select "2"
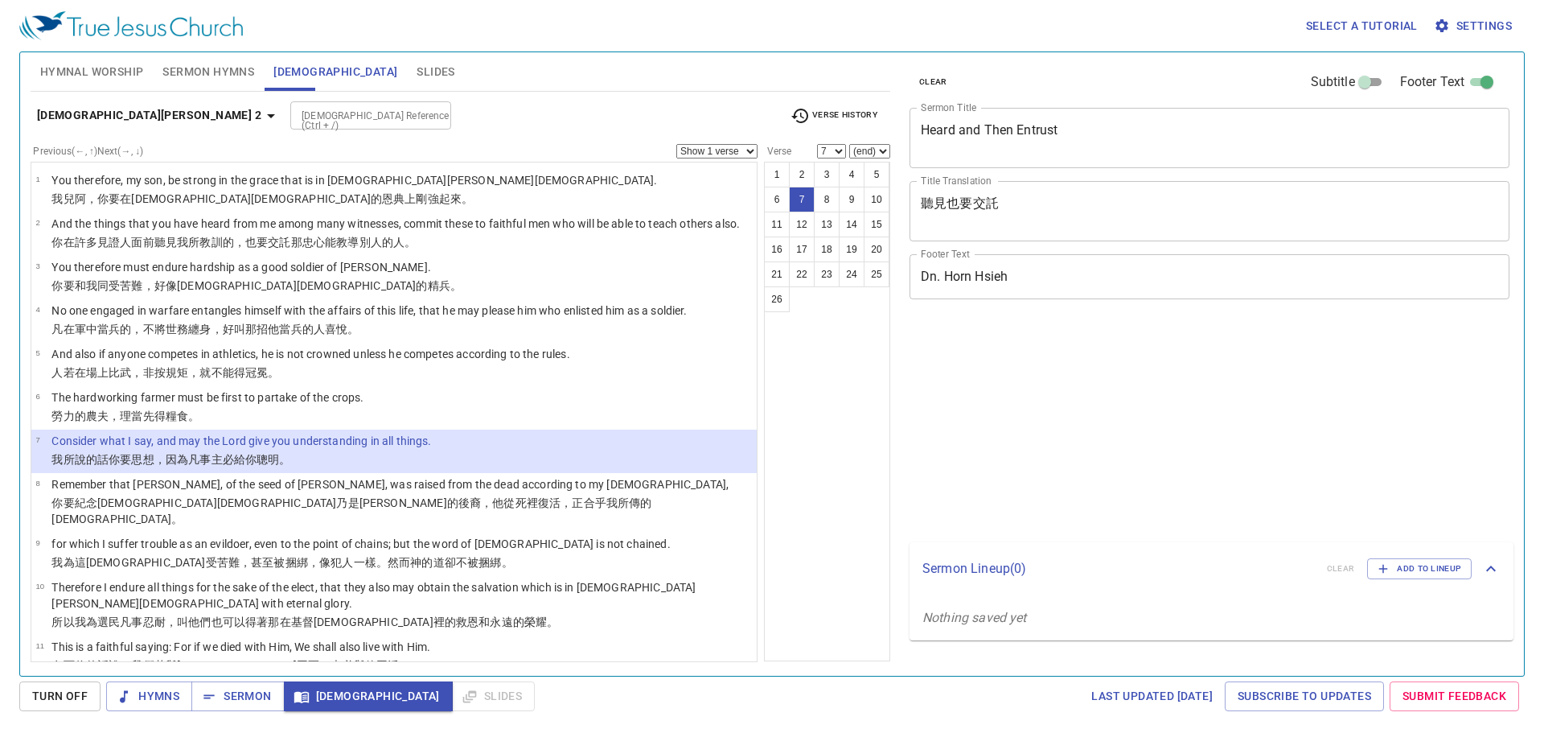
select select "7"
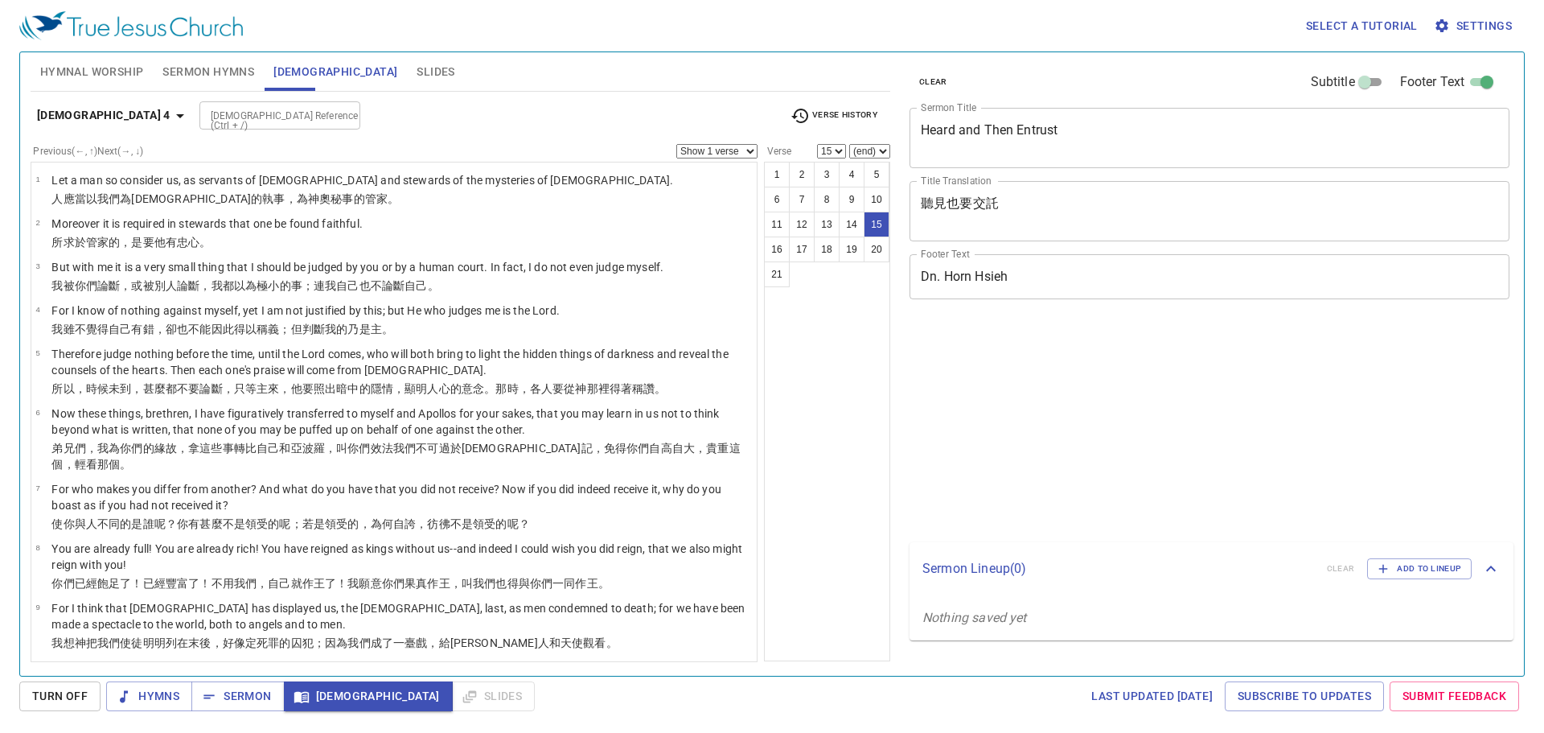
select select "15"
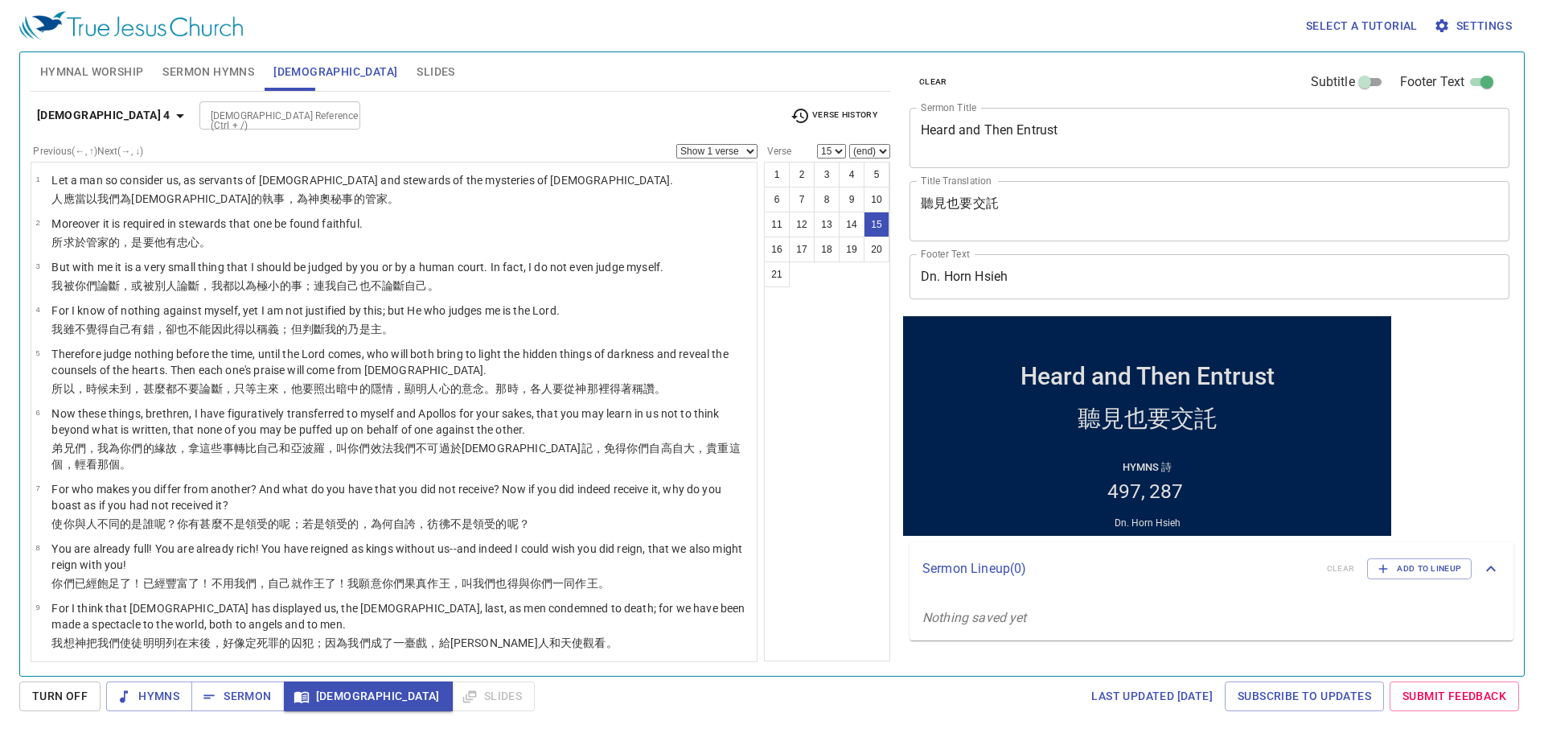
scroll to position [491, 0]
